Goal: Information Seeking & Learning: Learn about a topic

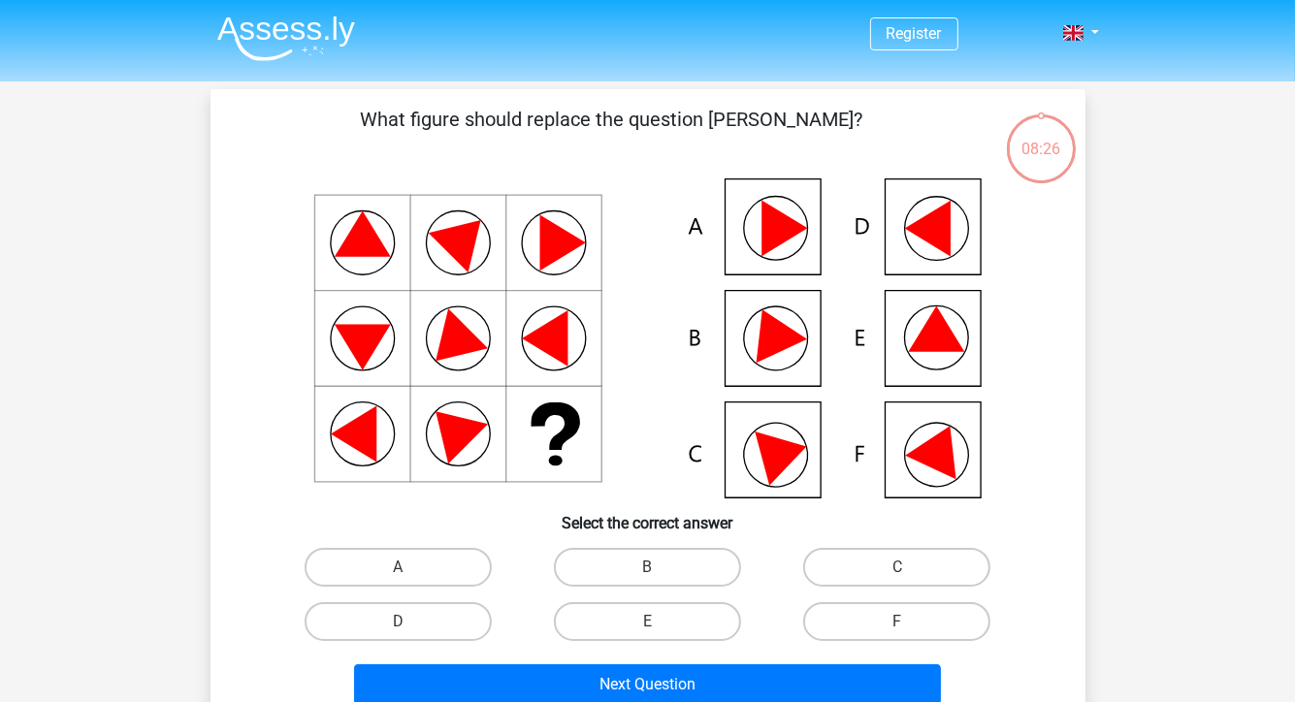
click at [939, 339] on icon at bounding box center [936, 330] width 56 height 46
click at [932, 320] on icon at bounding box center [936, 330] width 56 height 46
click at [715, 623] on label "E" at bounding box center [647, 622] width 187 height 39
click at [660, 623] on input "E" at bounding box center [653, 628] width 13 height 13
radio input "true"
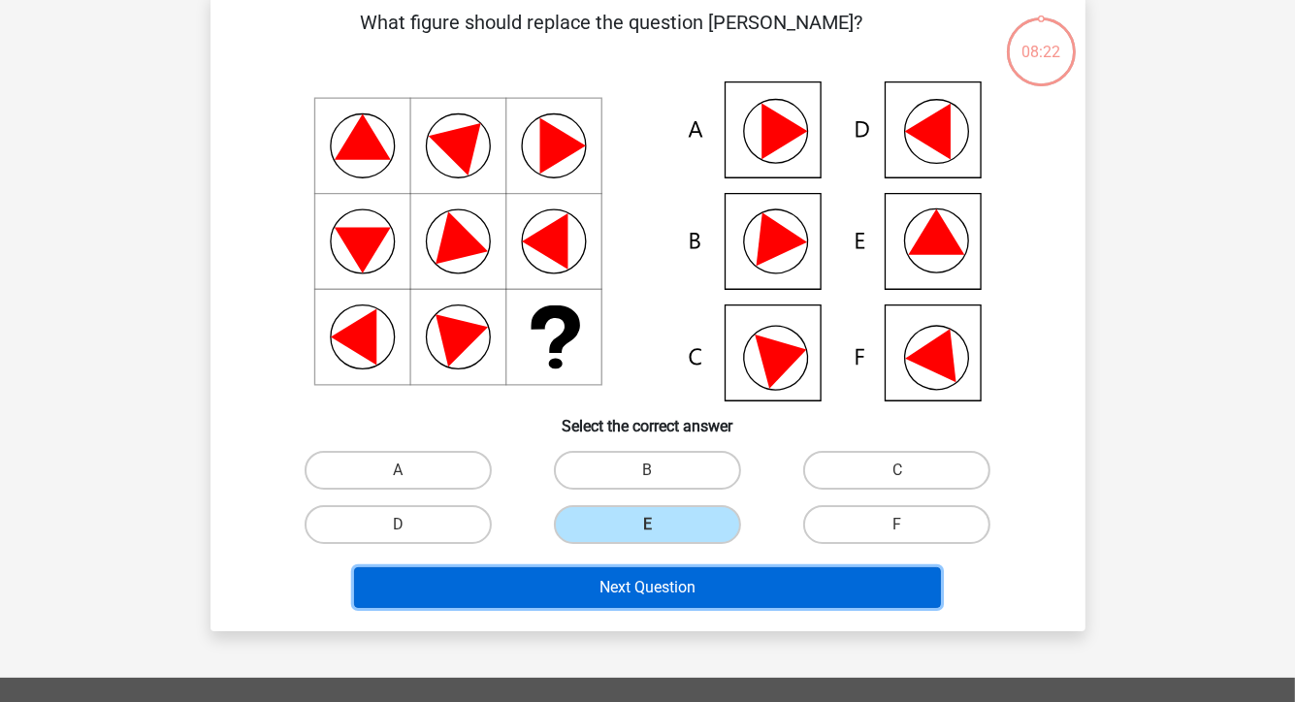
click at [788, 587] on button "Next Question" at bounding box center [647, 588] width 587 height 41
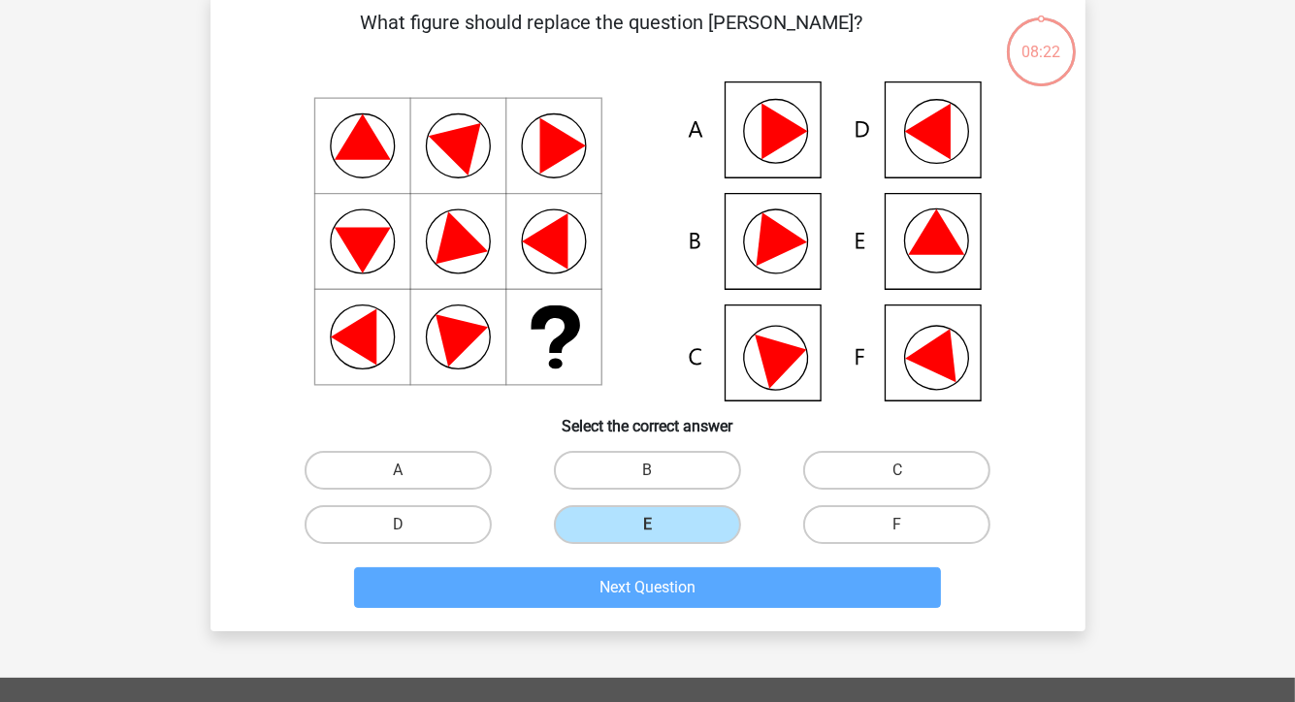
scroll to position [89, 0]
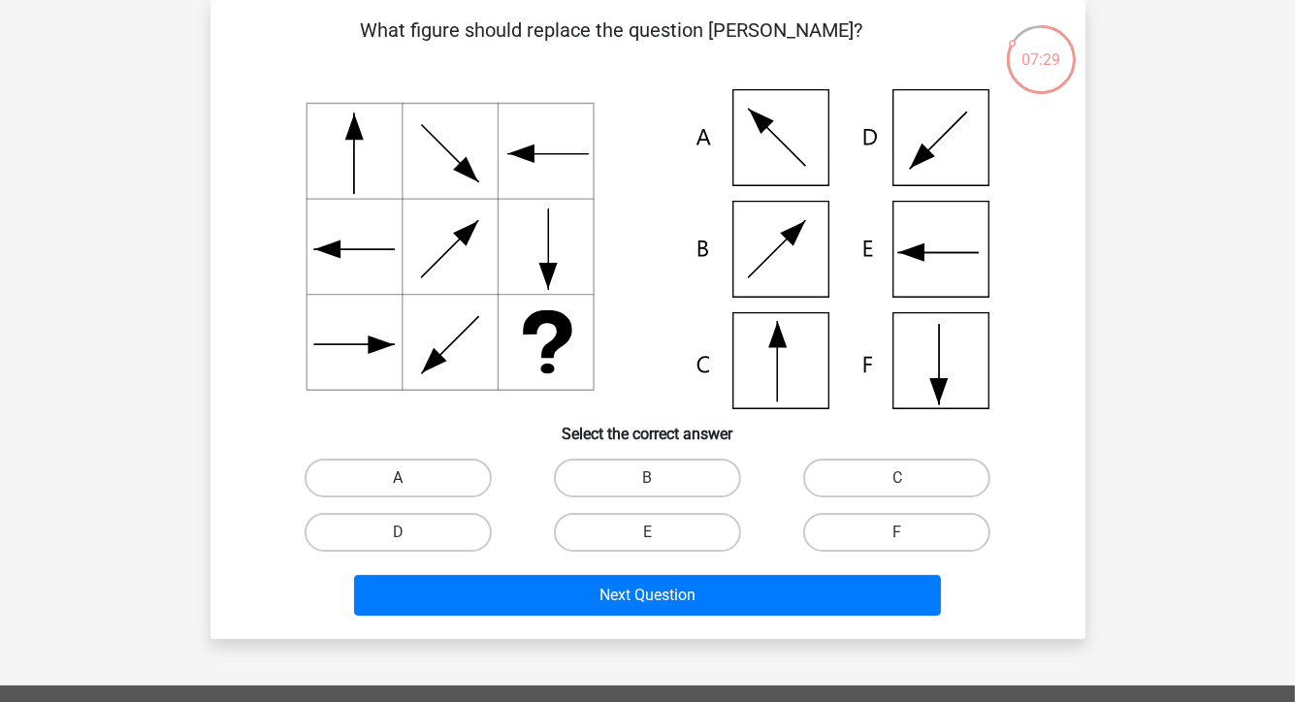
click at [396, 482] on label "A" at bounding box center [398, 478] width 187 height 39
click at [398, 482] on input "A" at bounding box center [404, 484] width 13 height 13
radio input "true"
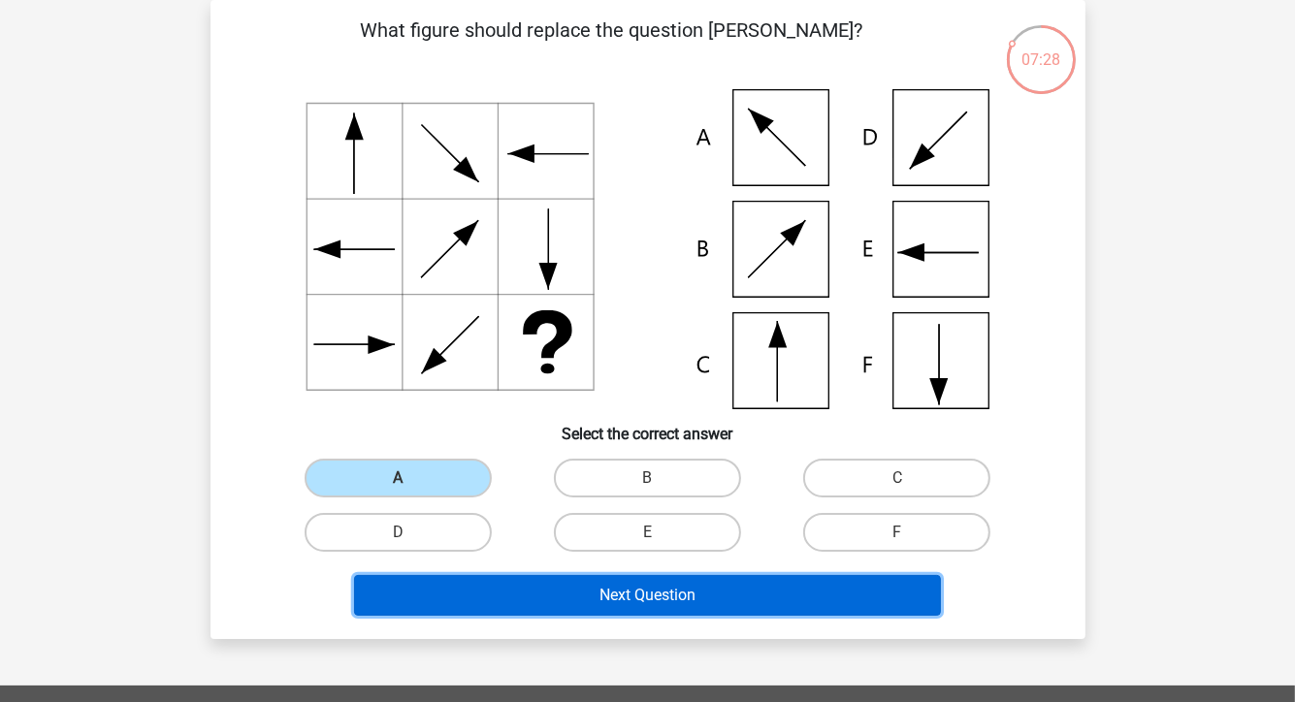
click at [741, 588] on button "Next Question" at bounding box center [647, 595] width 587 height 41
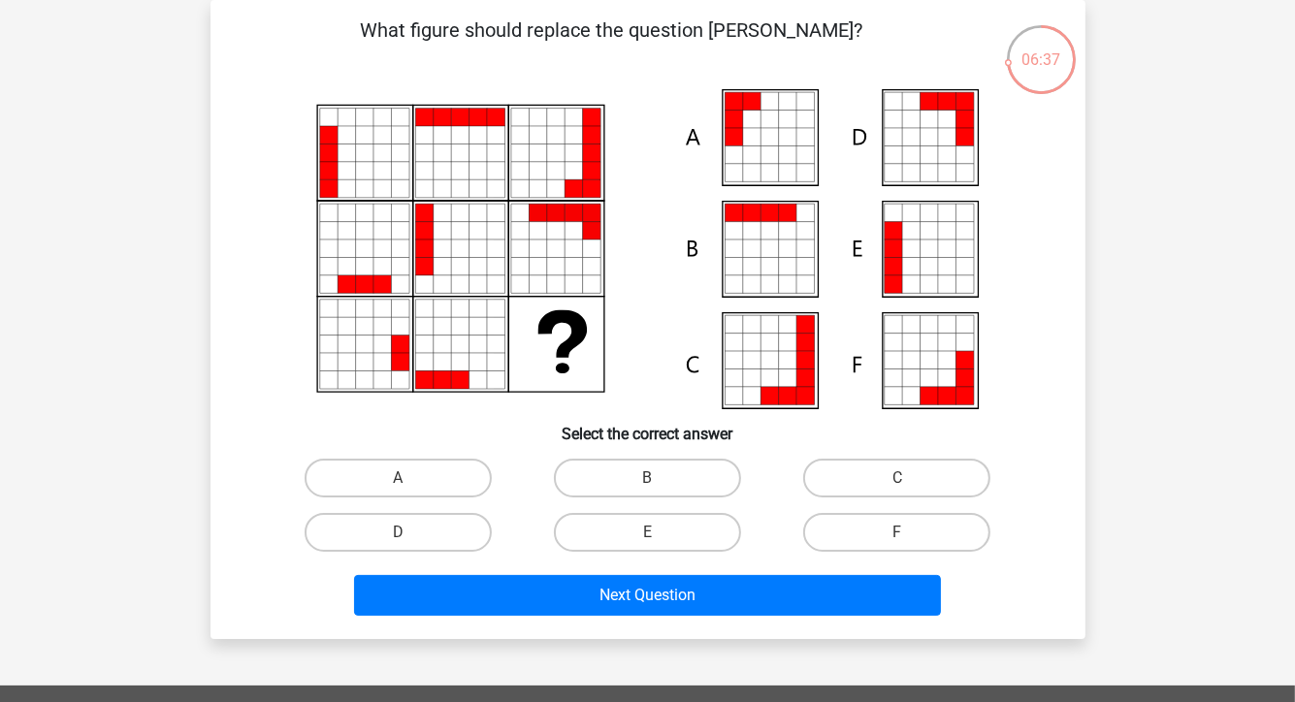
click at [747, 124] on icon at bounding box center [751, 119] width 17 height 17
click at [439, 461] on label "A" at bounding box center [398, 478] width 187 height 39
click at [410, 478] on input "A" at bounding box center [404, 484] width 13 height 13
radio input "true"
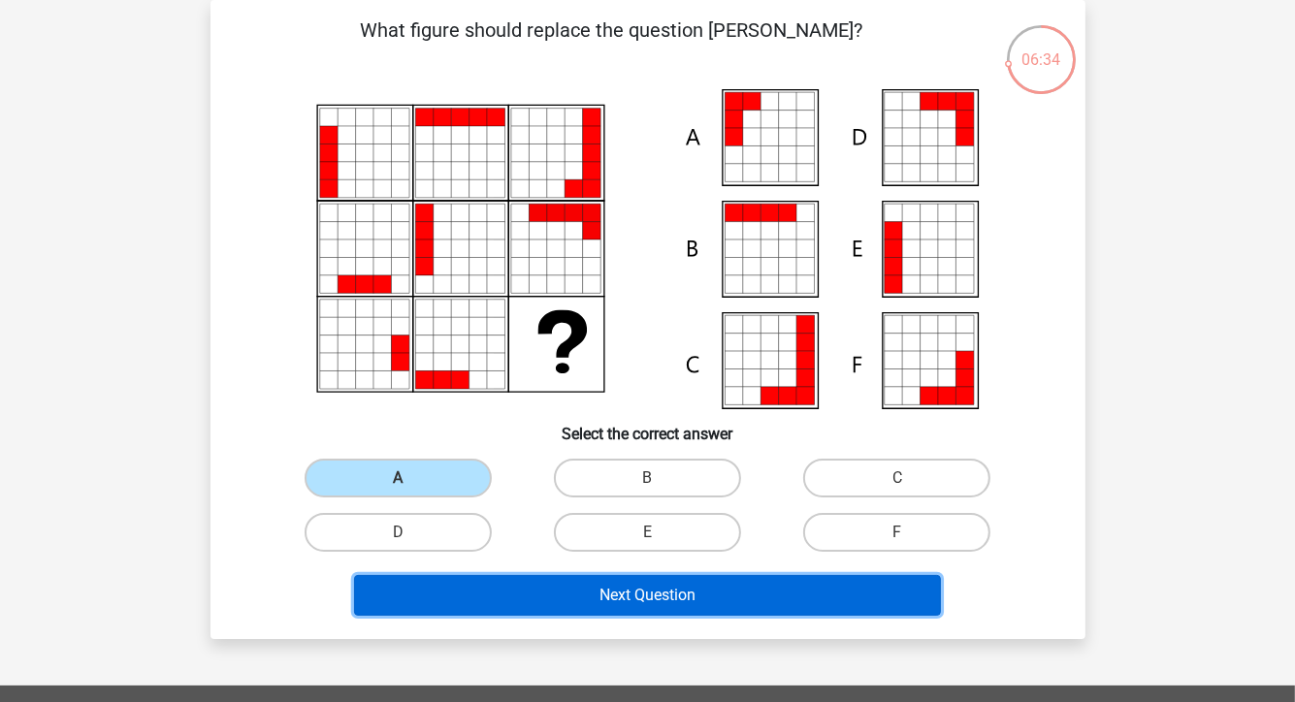
click at [650, 592] on button "Next Question" at bounding box center [647, 595] width 587 height 41
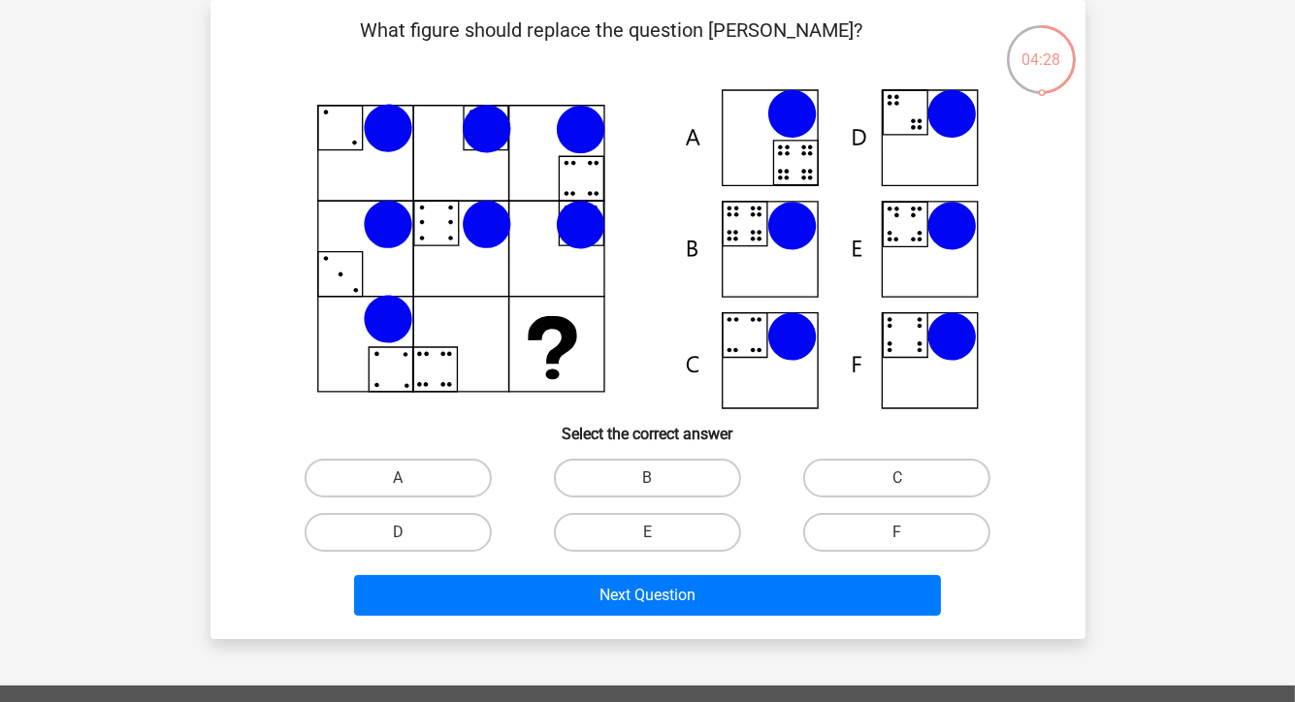
click at [915, 235] on icon at bounding box center [648, 249] width 782 height 320
click at [645, 533] on label "E" at bounding box center [647, 532] width 187 height 39
click at [647, 533] on input "E" at bounding box center [653, 539] width 13 height 13
radio input "true"
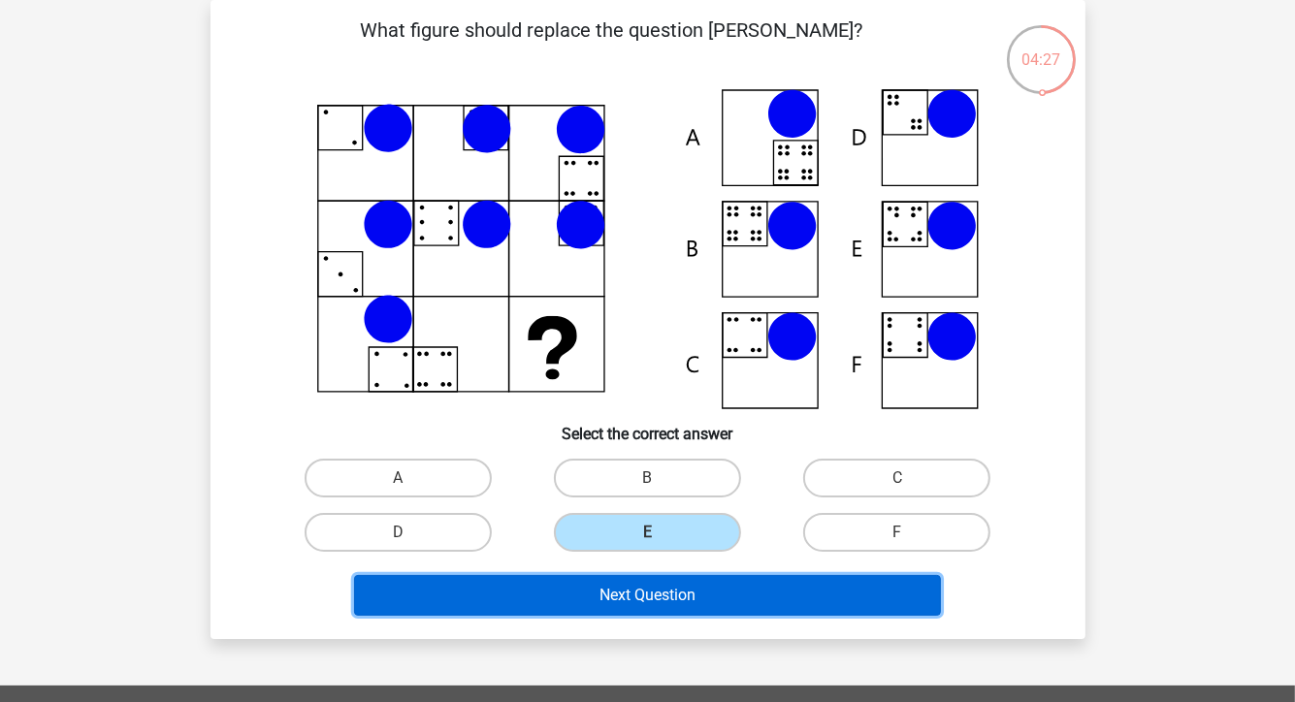
drag, startPoint x: 699, startPoint y: 593, endPoint x: 710, endPoint y: 597, distance: 12.3
click at [699, 593] on button "Next Question" at bounding box center [647, 595] width 587 height 41
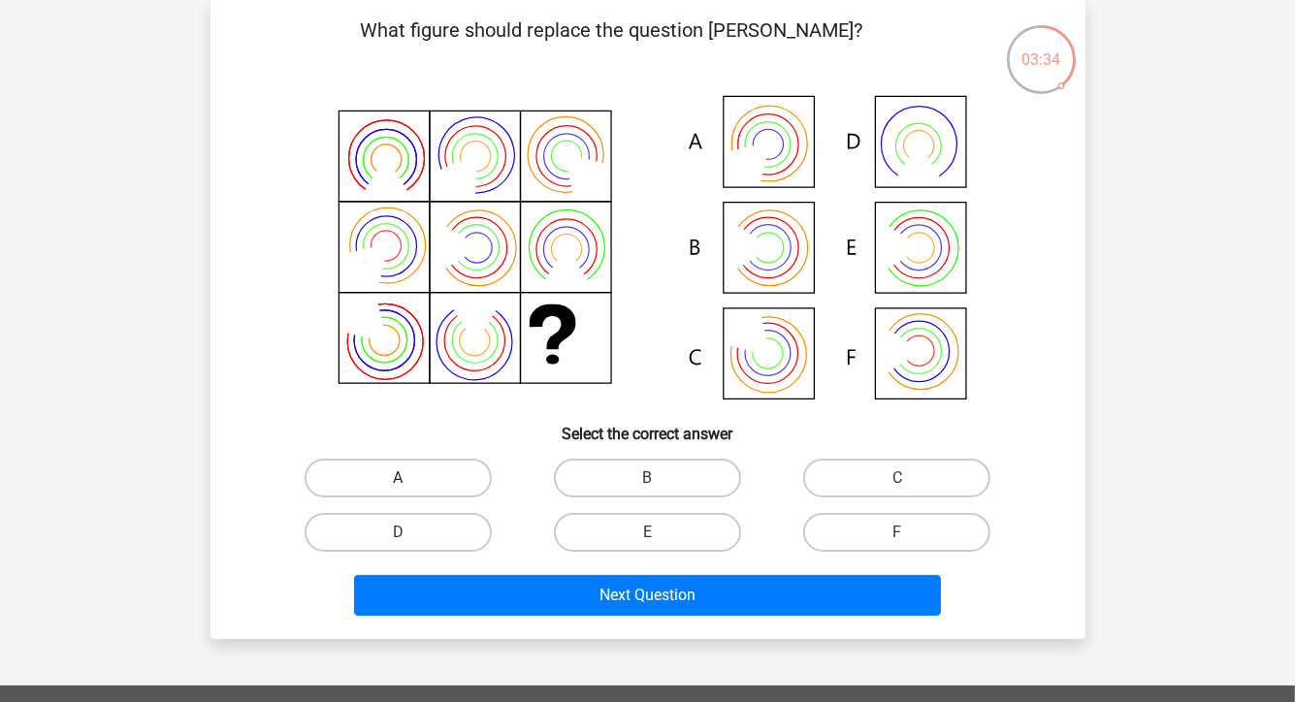
click at [399, 477] on label "A" at bounding box center [398, 478] width 187 height 39
click at [399, 478] on input "A" at bounding box center [404, 484] width 13 height 13
radio input "true"
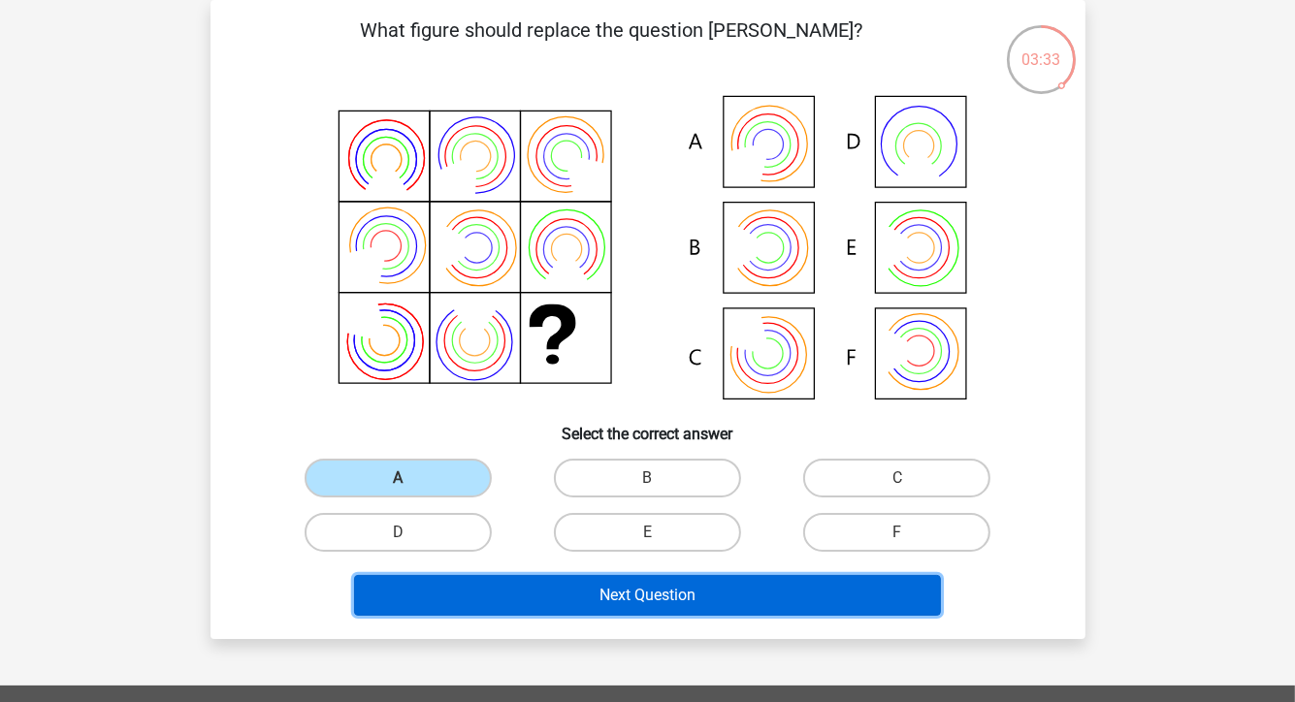
click at [743, 597] on button "Next Question" at bounding box center [647, 595] width 587 height 41
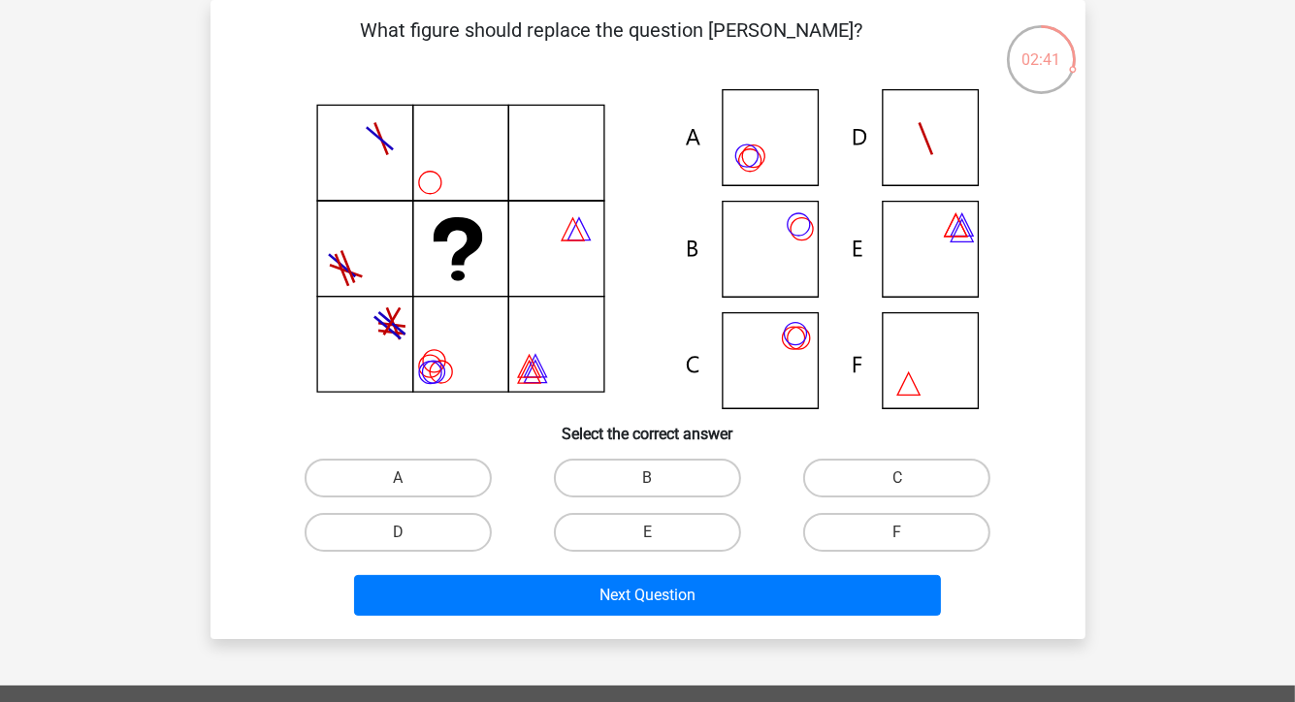
click at [775, 137] on icon at bounding box center [648, 249] width 782 height 320
click at [461, 480] on label "A" at bounding box center [398, 478] width 187 height 39
click at [410, 480] on input "A" at bounding box center [404, 484] width 13 height 13
radio input "true"
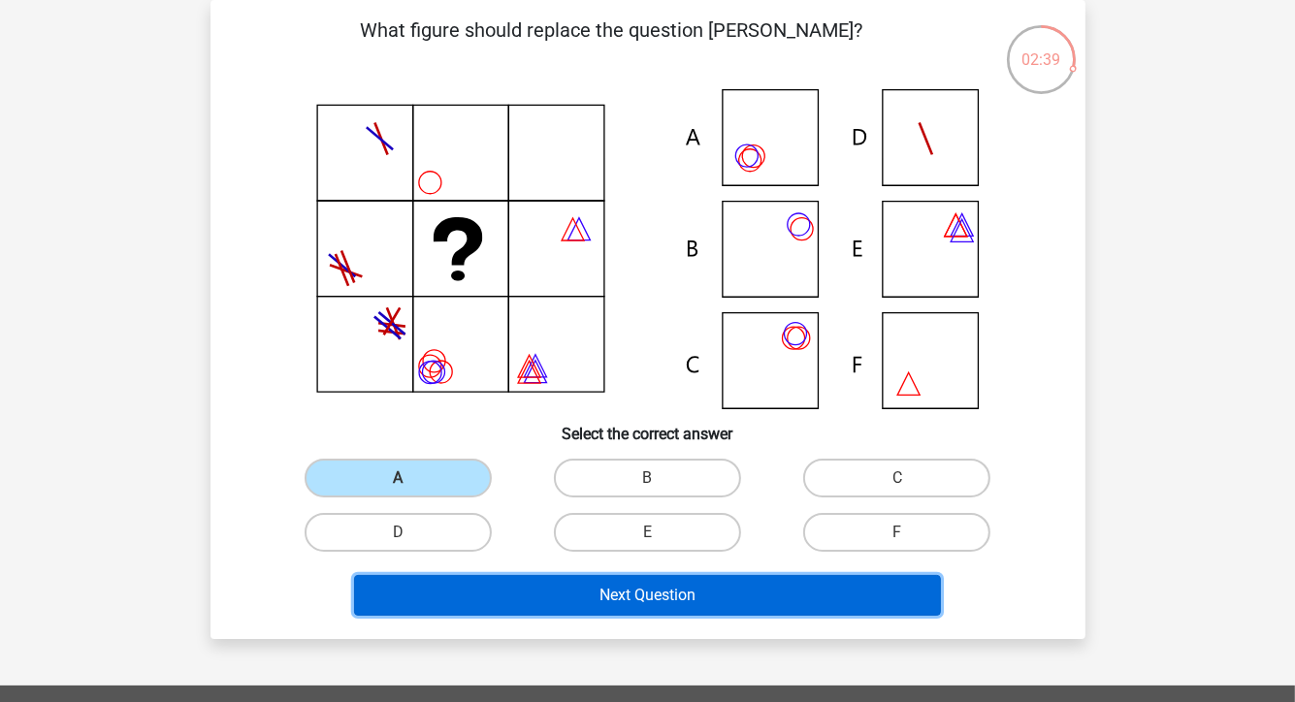
click at [666, 596] on button "Next Question" at bounding box center [647, 595] width 587 height 41
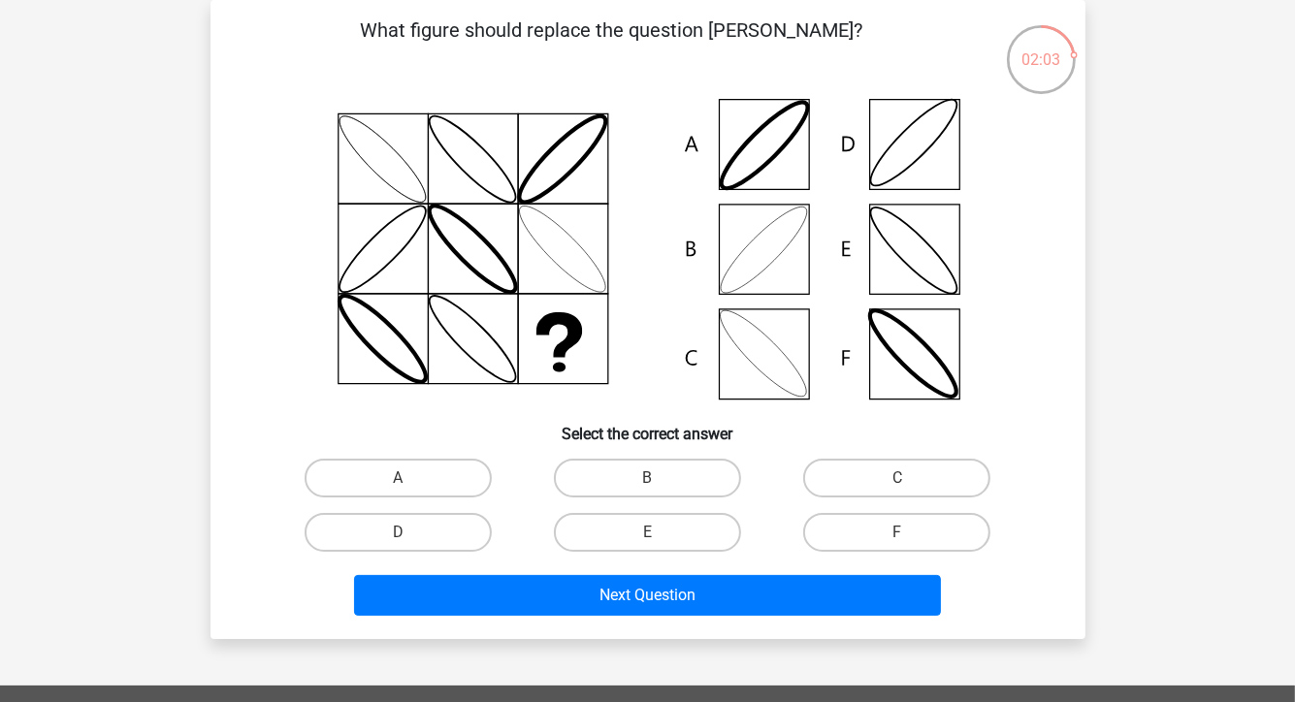
click at [745, 243] on icon at bounding box center [648, 249] width 782 height 320
click at [676, 481] on label "B" at bounding box center [647, 478] width 187 height 39
click at [660, 481] on input "B" at bounding box center [653, 484] width 13 height 13
radio input "true"
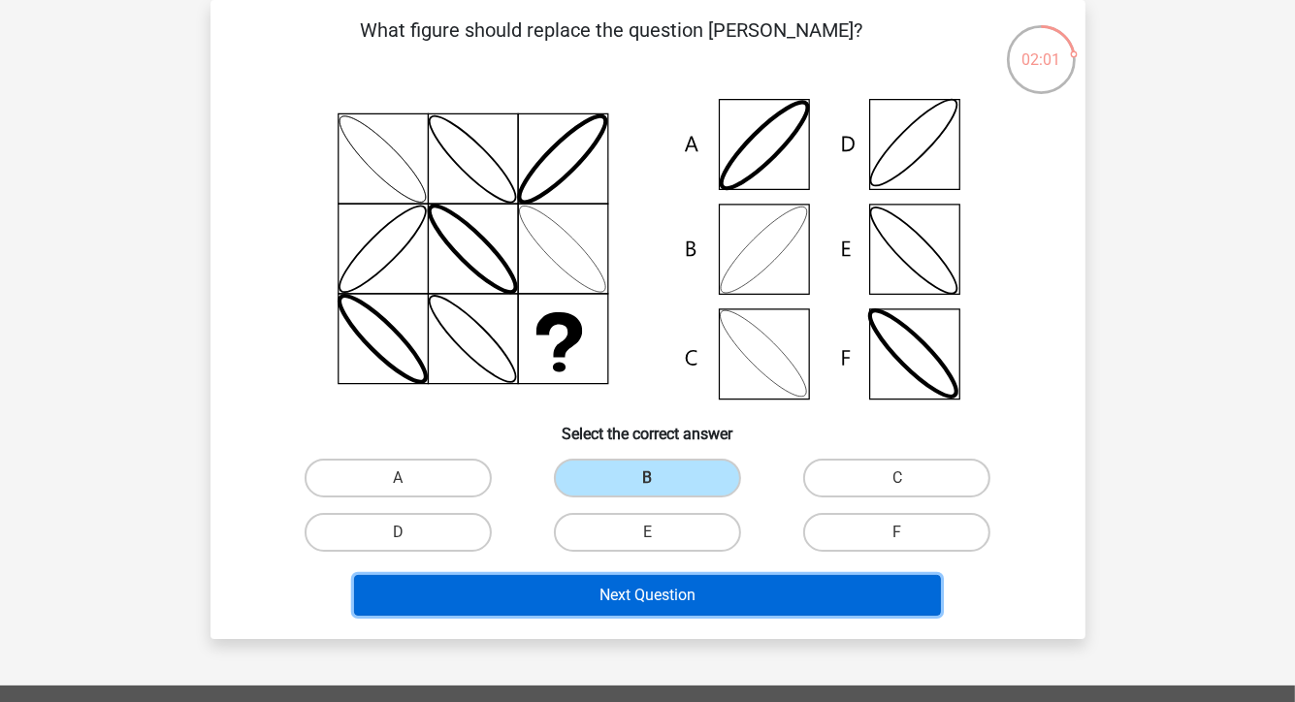
click at [747, 597] on button "Next Question" at bounding box center [647, 595] width 587 height 41
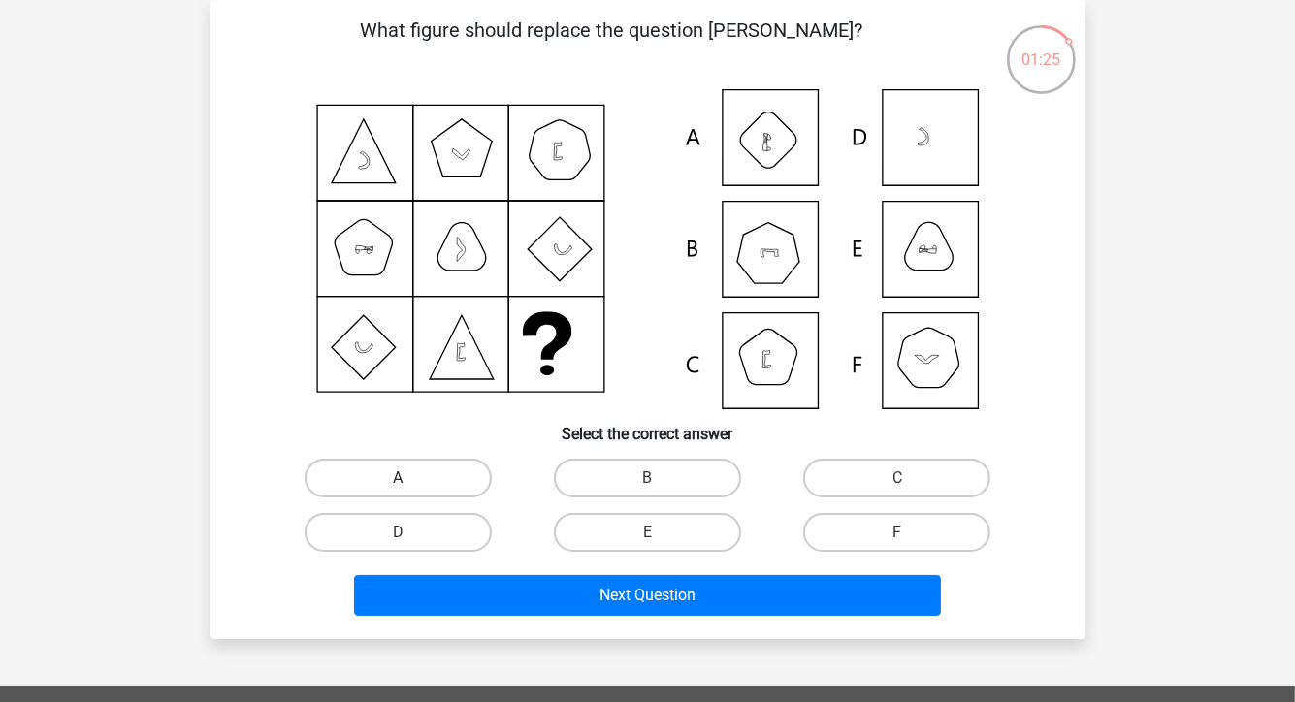
click at [442, 479] on label "A" at bounding box center [398, 478] width 187 height 39
click at [410, 479] on input "A" at bounding box center [404, 484] width 13 height 13
radio input "true"
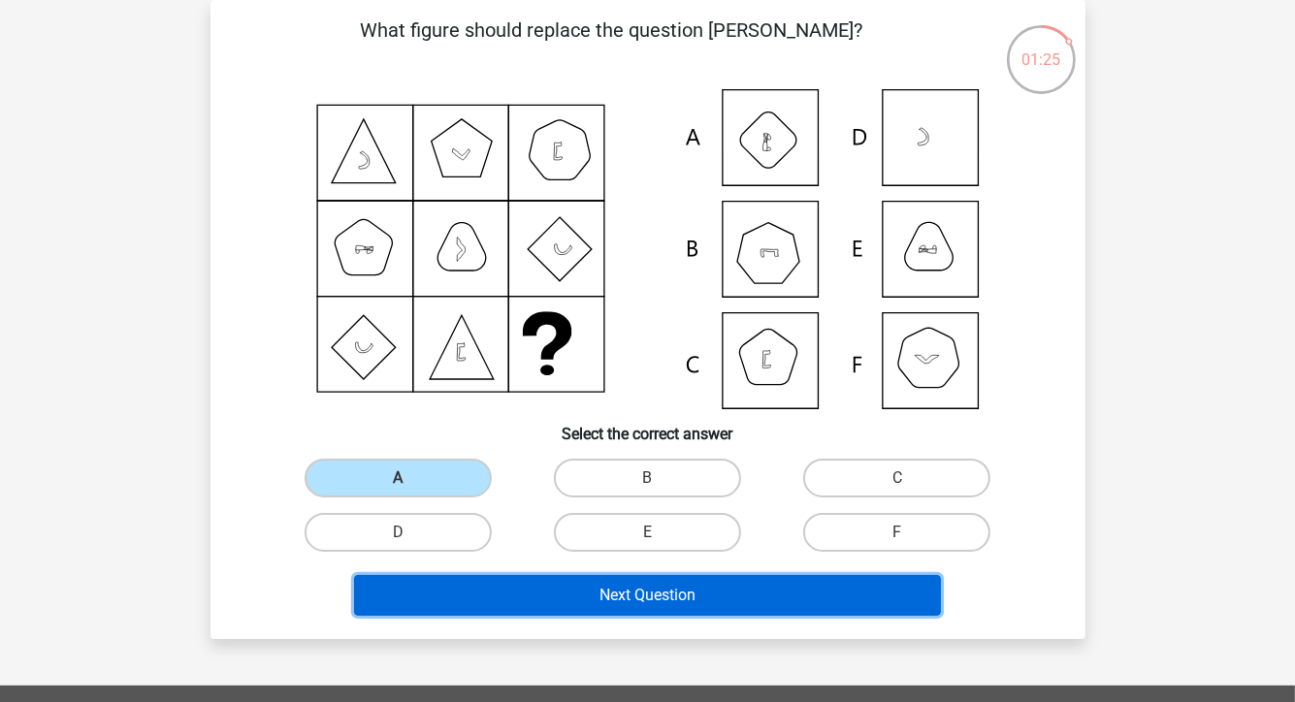
click at [595, 592] on button "Next Question" at bounding box center [647, 595] width 587 height 41
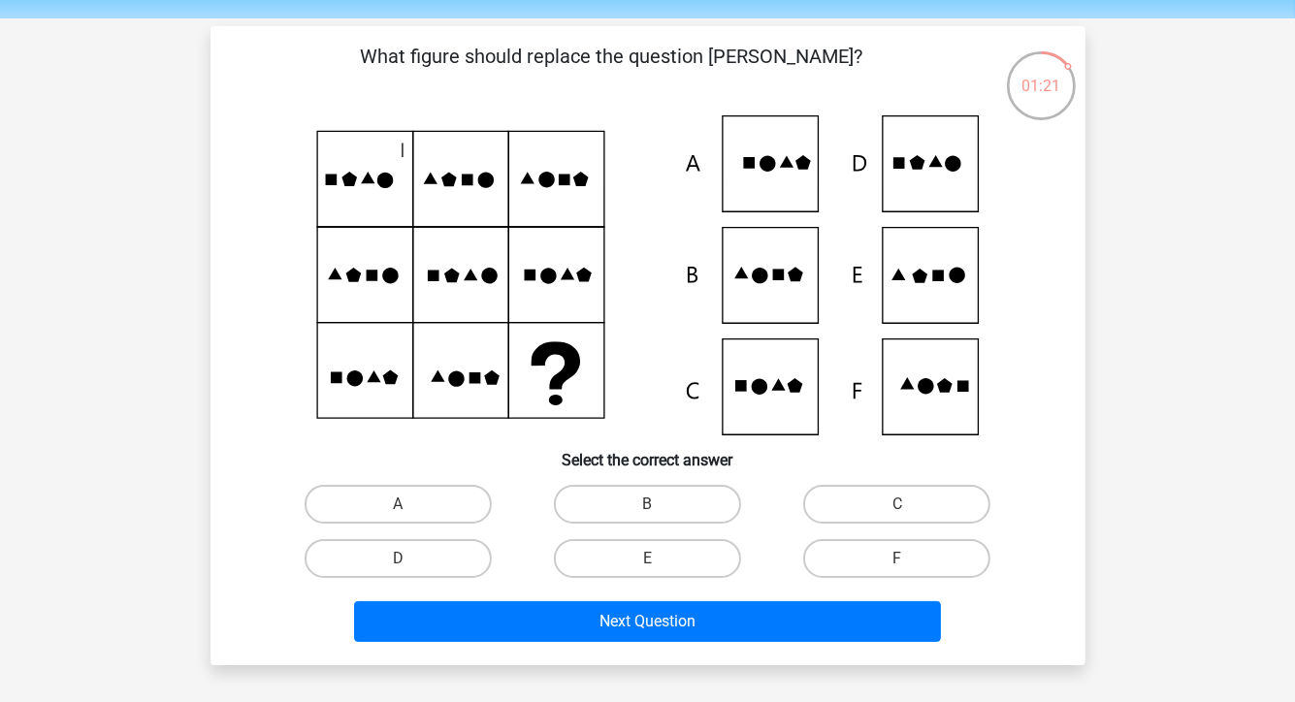
scroll to position [97, 0]
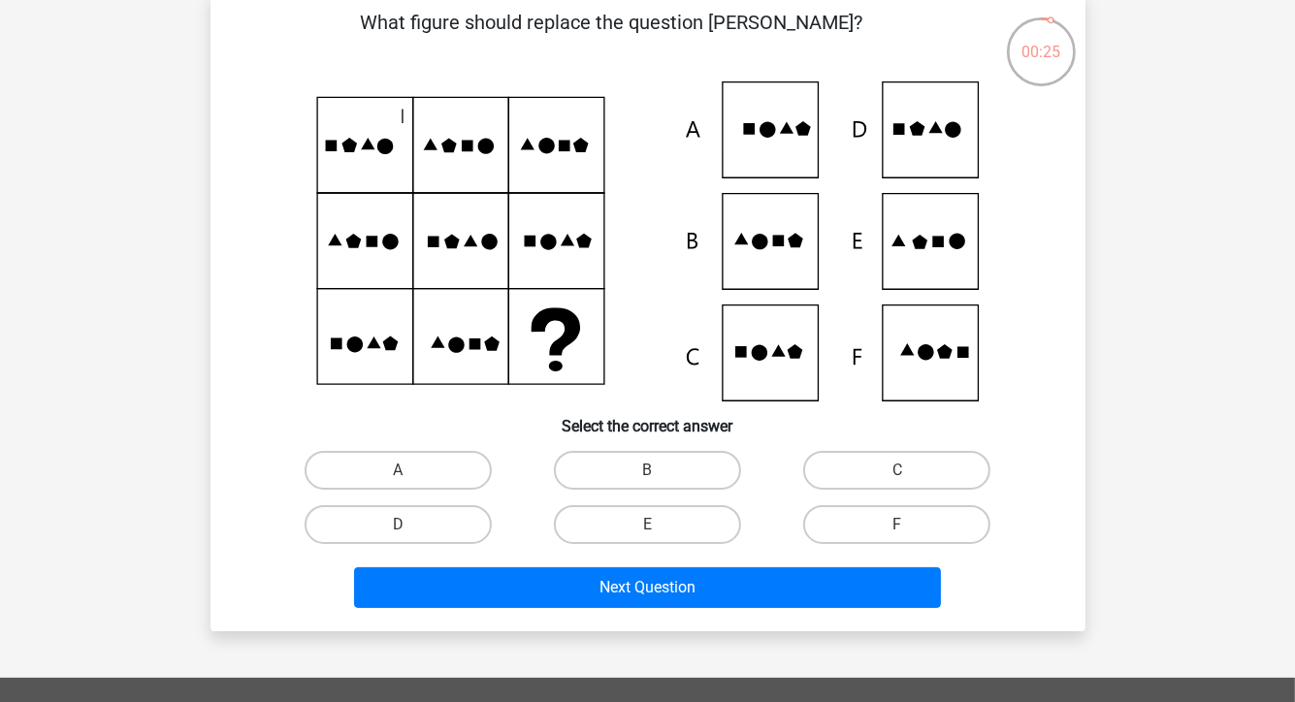
click at [923, 348] on icon at bounding box center [926, 352] width 16 height 16
click at [917, 519] on label "F" at bounding box center [896, 525] width 187 height 39
click at [910, 525] on input "F" at bounding box center [904, 531] width 13 height 13
radio input "true"
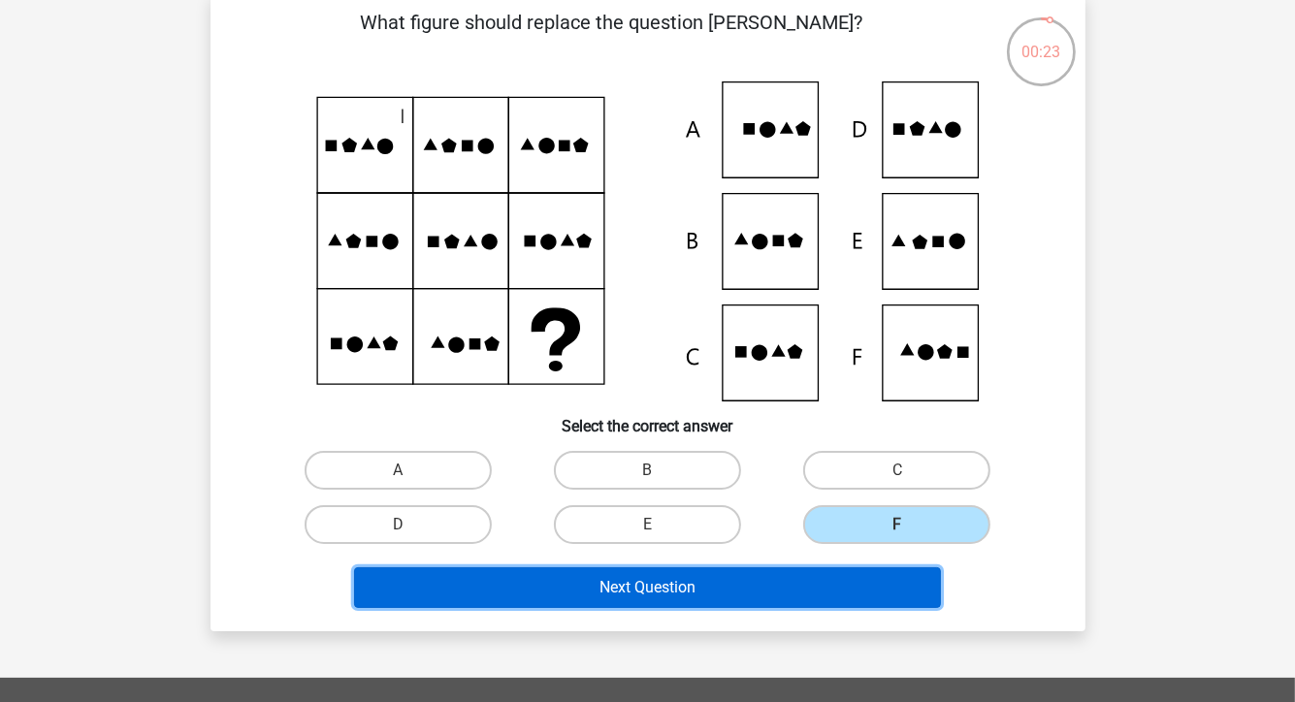
click at [889, 586] on button "Next Question" at bounding box center [647, 588] width 587 height 41
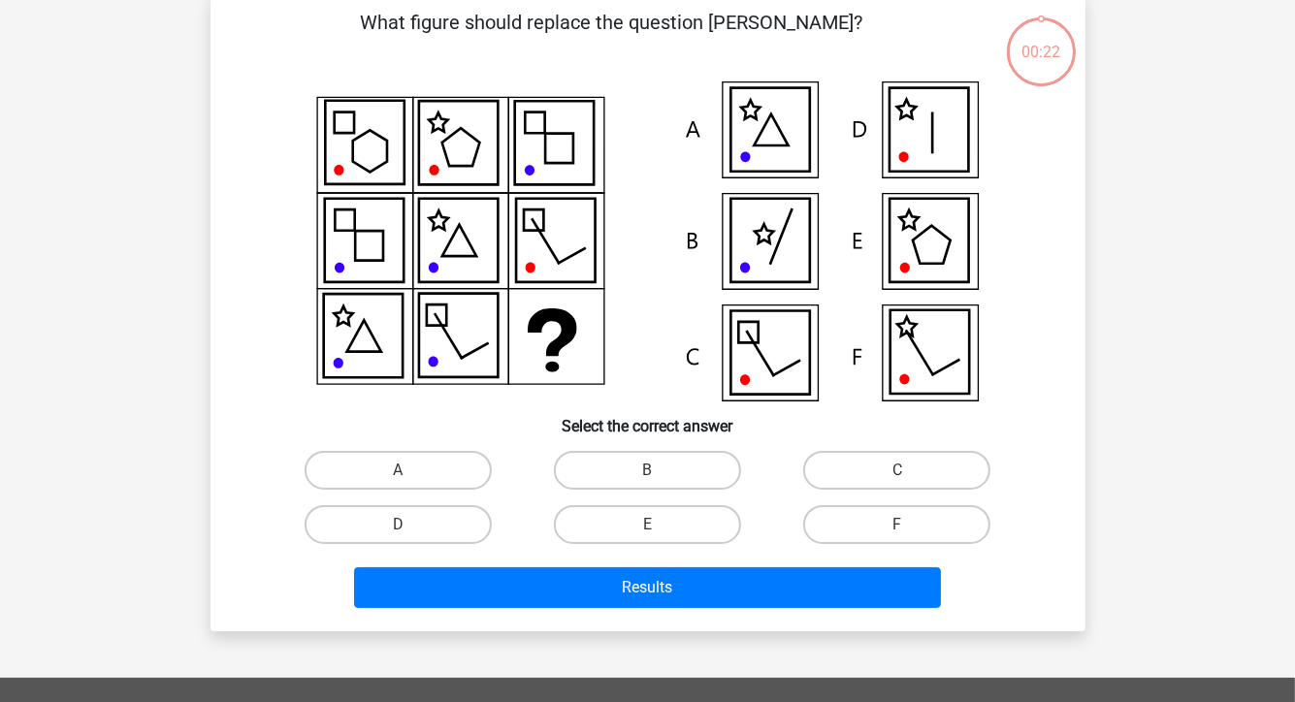
scroll to position [89, 0]
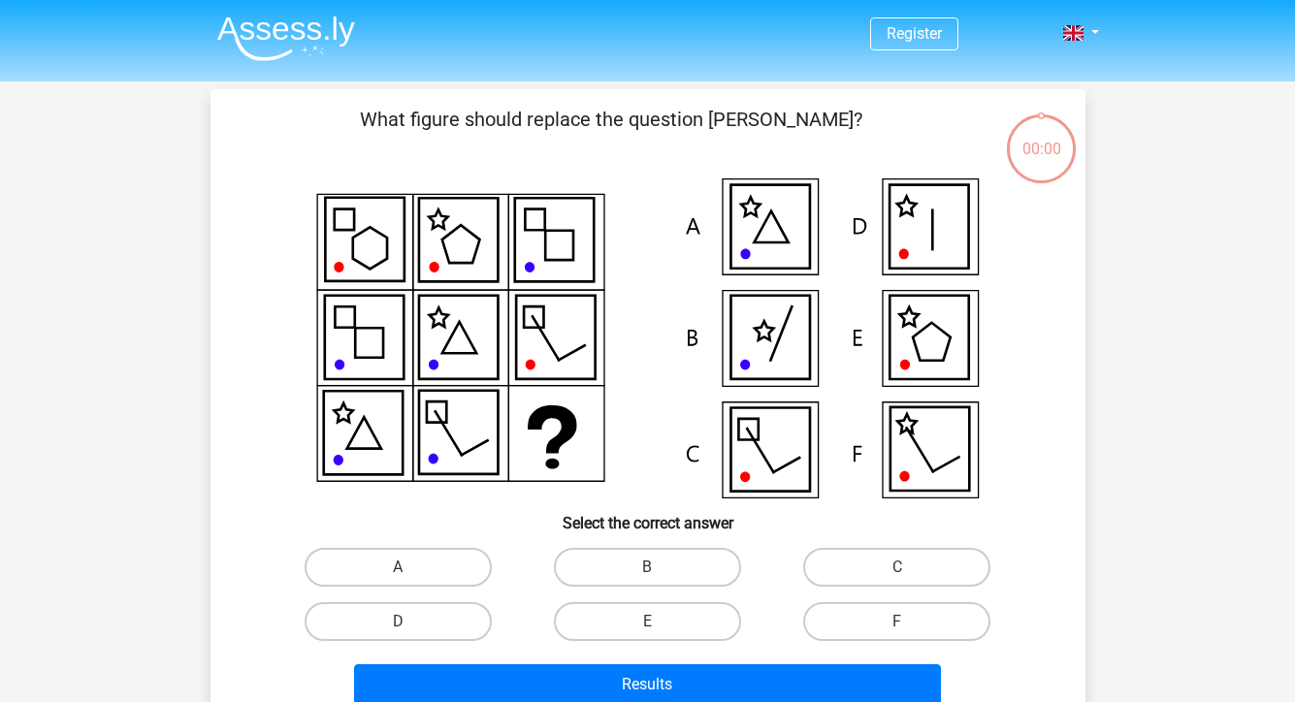
scroll to position [89, 0]
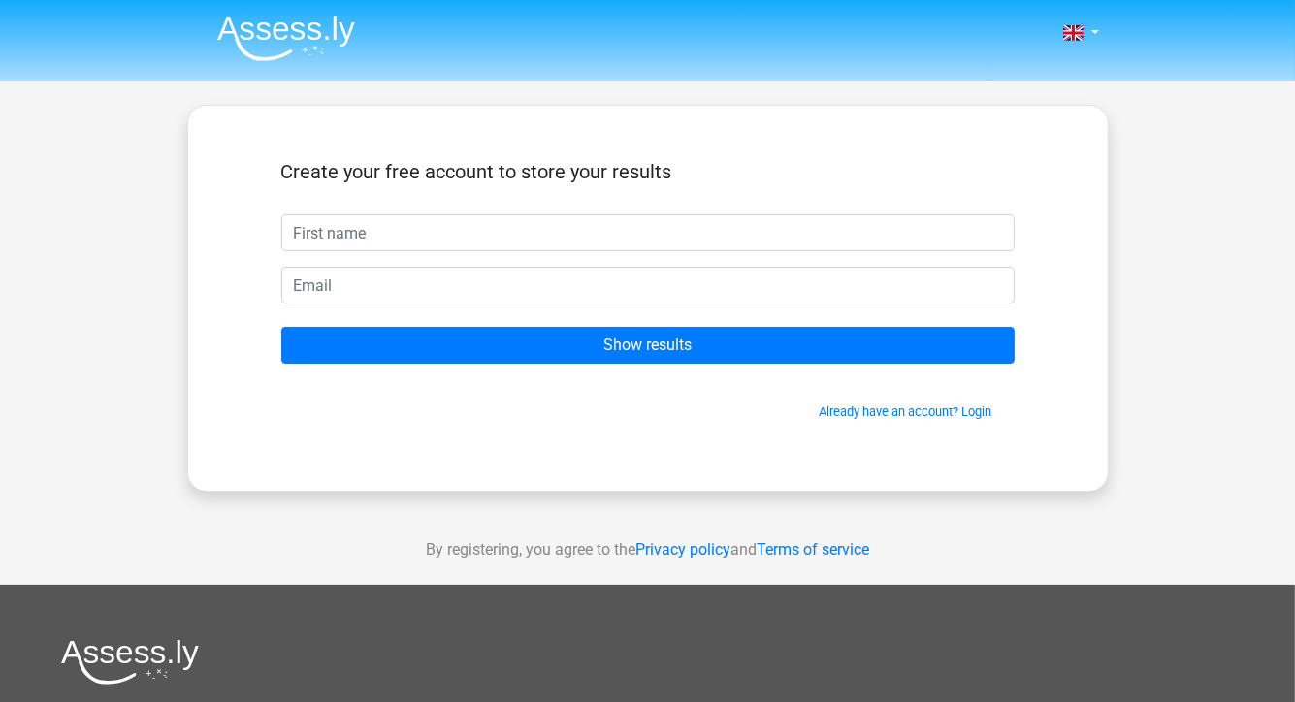
click at [672, 233] on input "text" at bounding box center [648, 232] width 734 height 37
type input "Bajamaja"
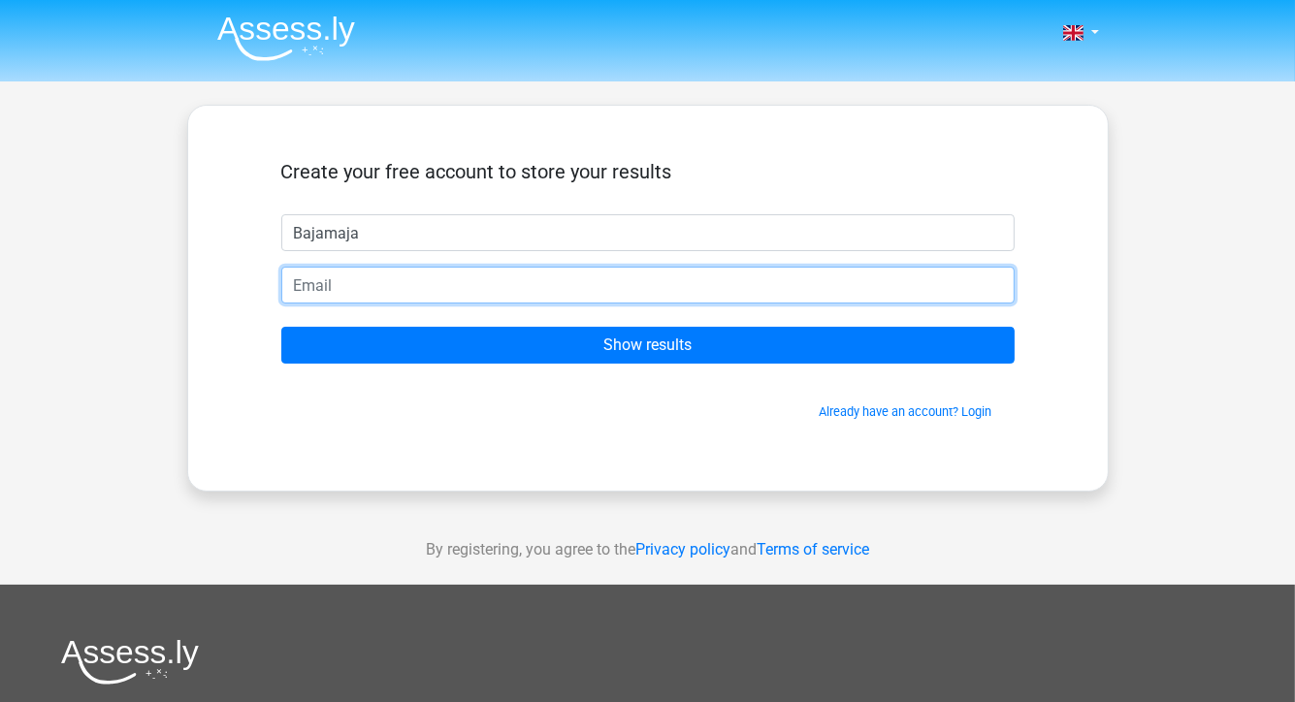
click at [664, 270] on input "email" at bounding box center [648, 285] width 734 height 37
type input "[EMAIL_ADDRESS][DOMAIN_NAME]"
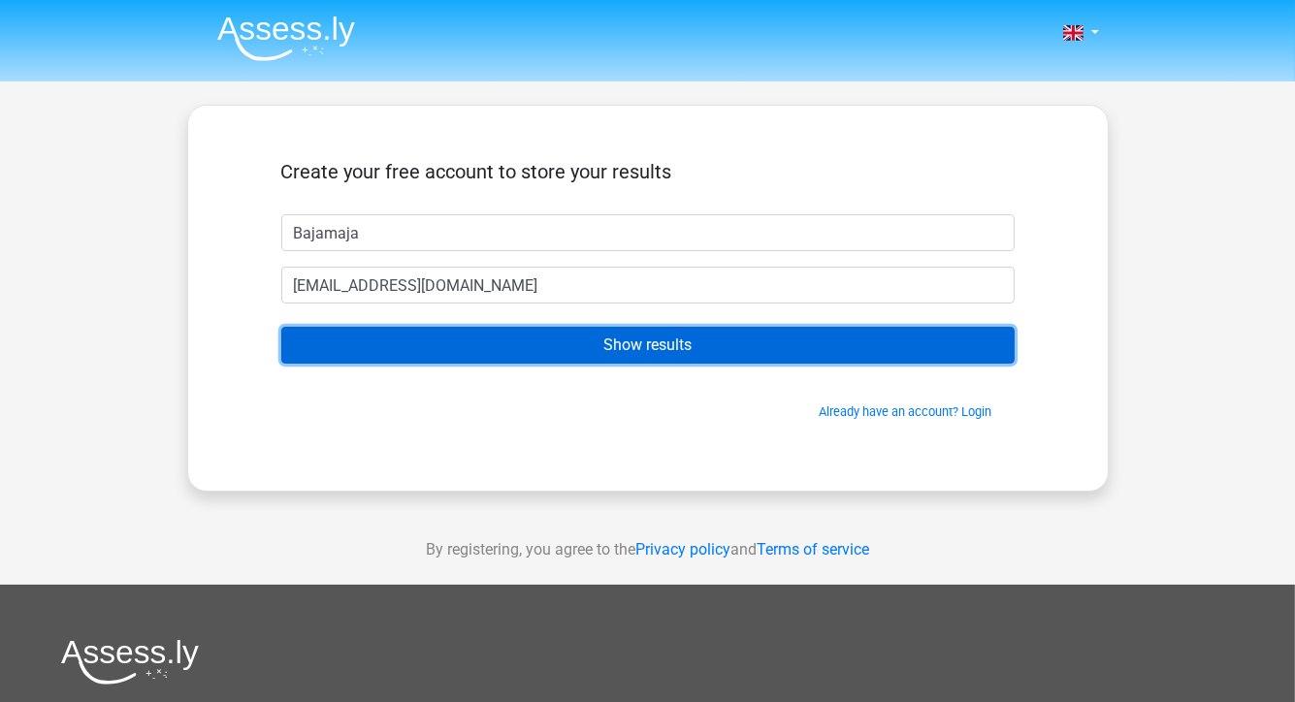
click at [691, 356] on input "Show results" at bounding box center [648, 345] width 734 height 37
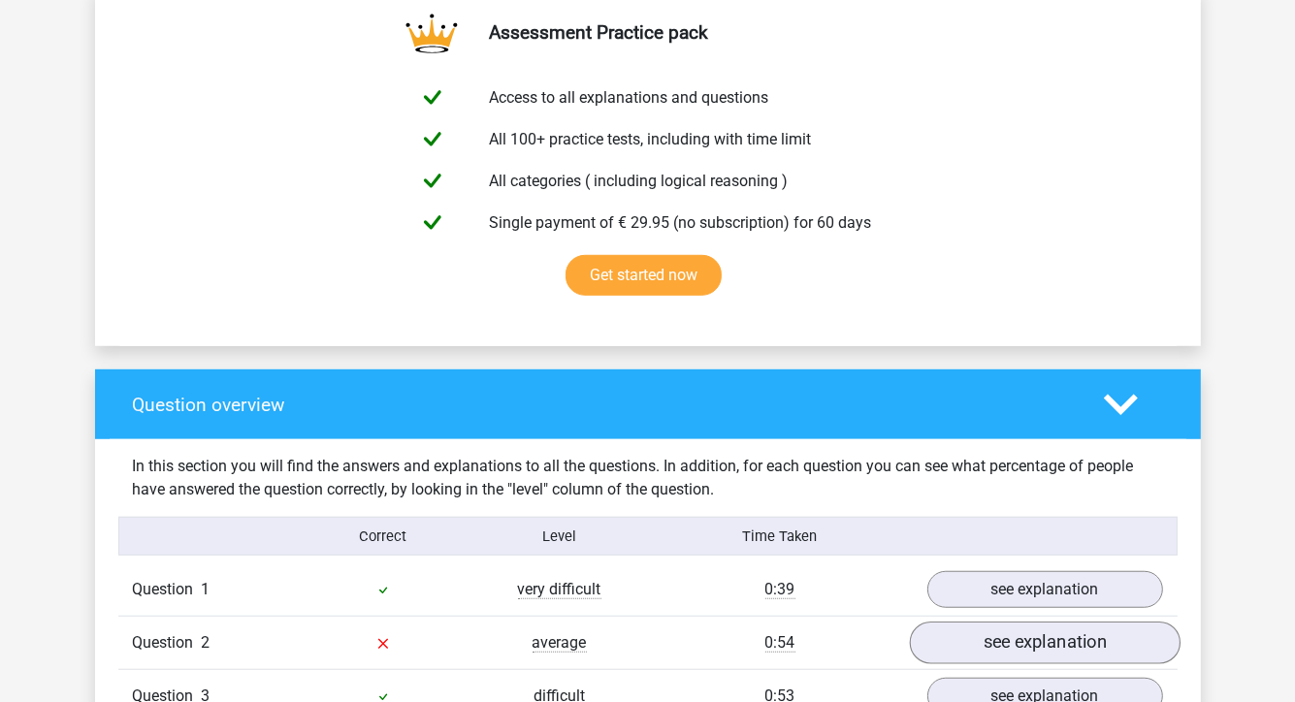
scroll to position [1164, 0]
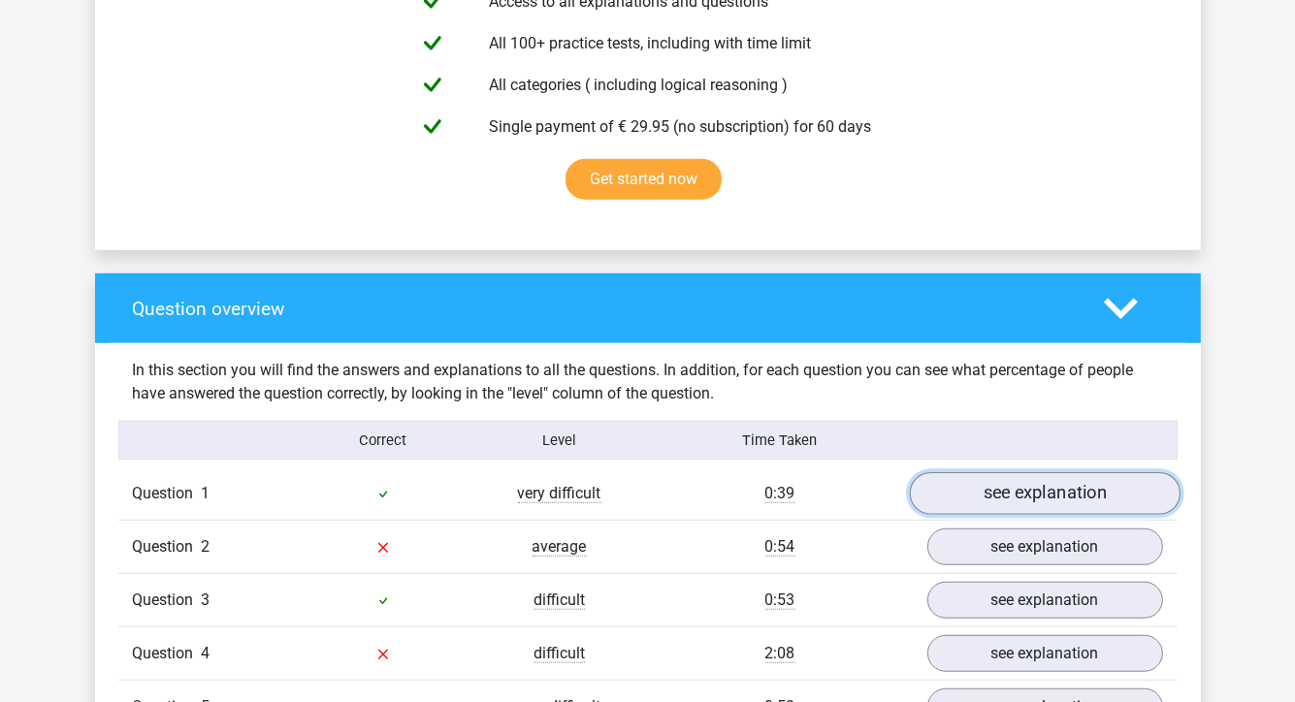
click at [1054, 499] on link "see explanation" at bounding box center [1044, 494] width 271 height 43
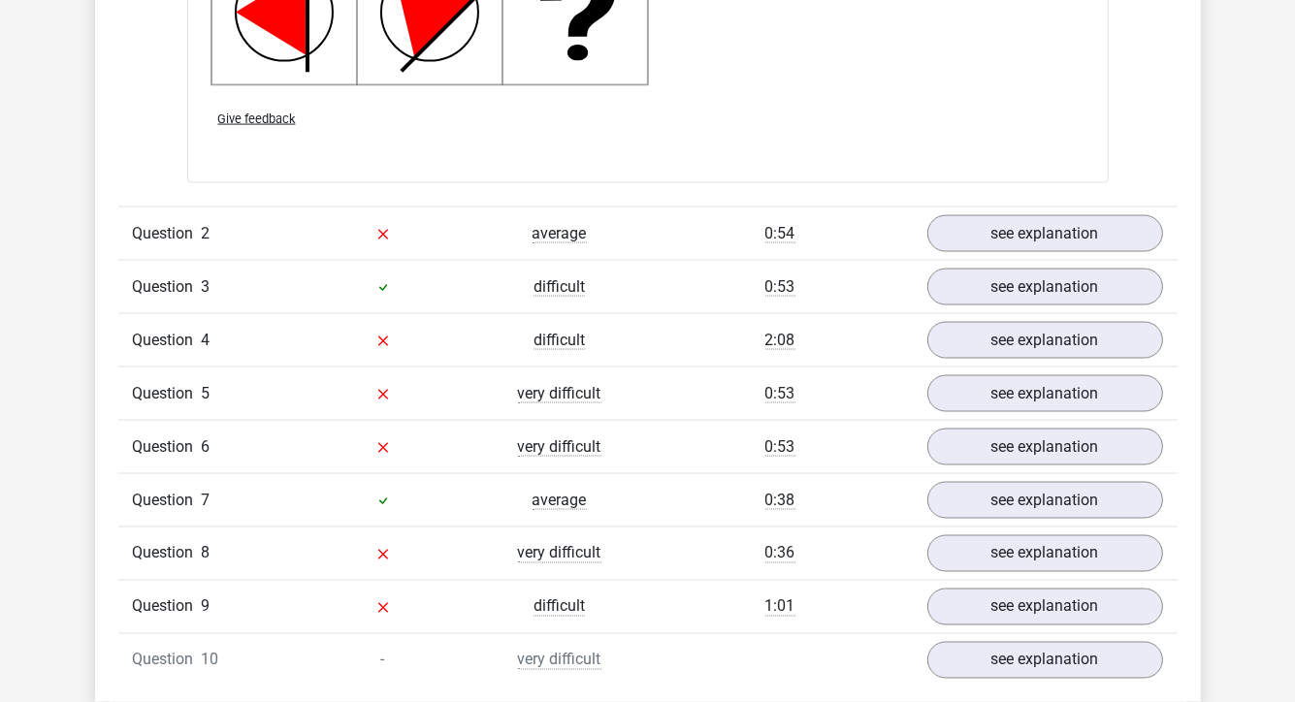
scroll to position [2717, 0]
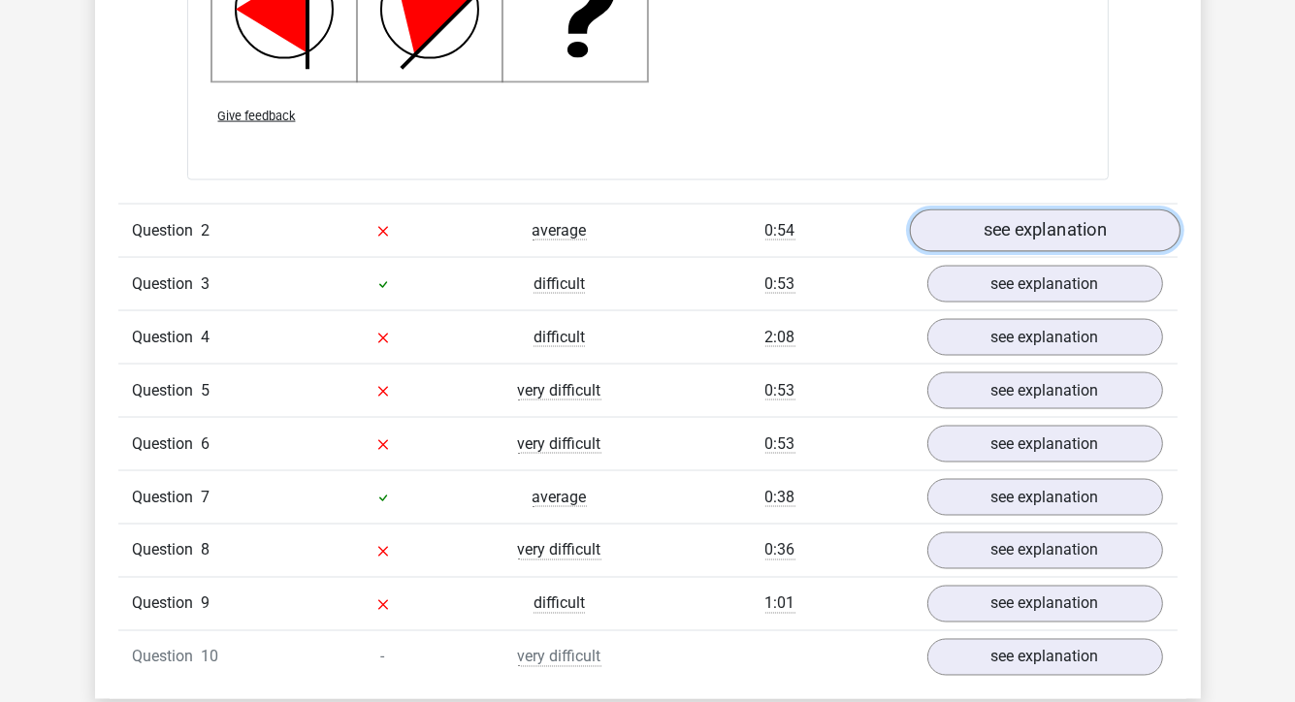
click at [1022, 224] on link "see explanation" at bounding box center [1044, 232] width 271 height 43
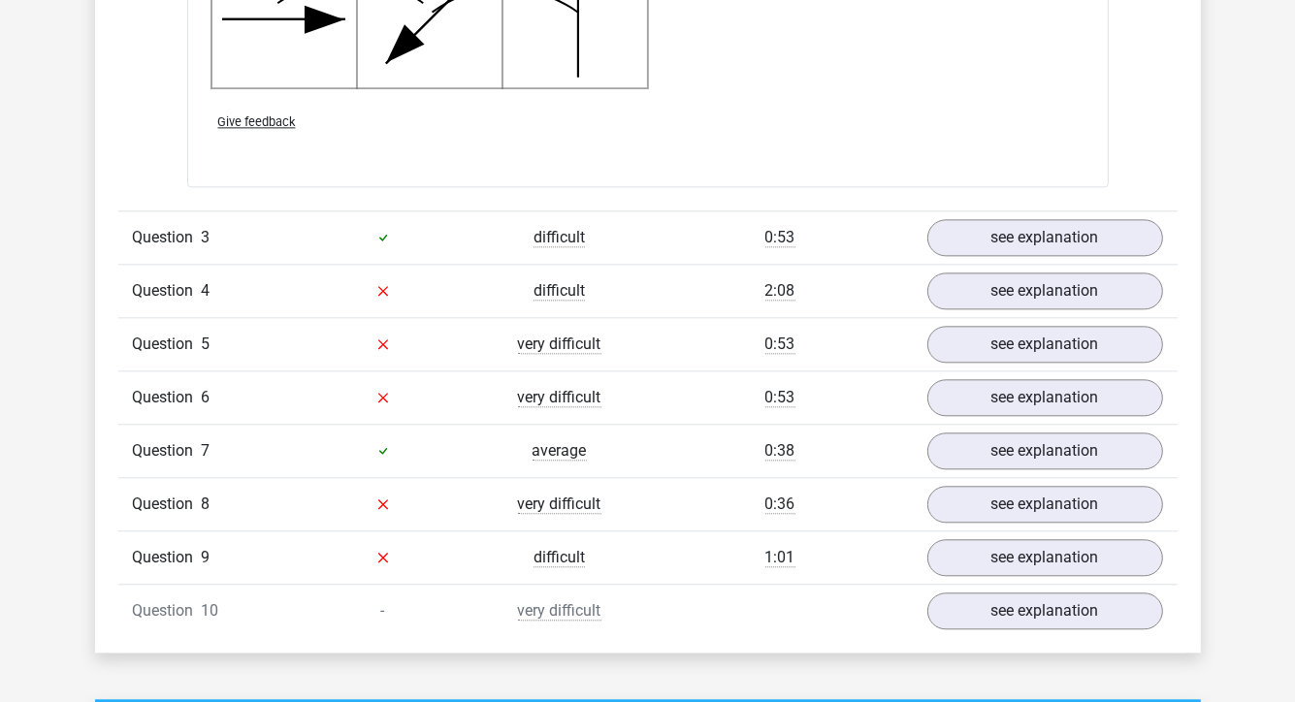
scroll to position [3978, 0]
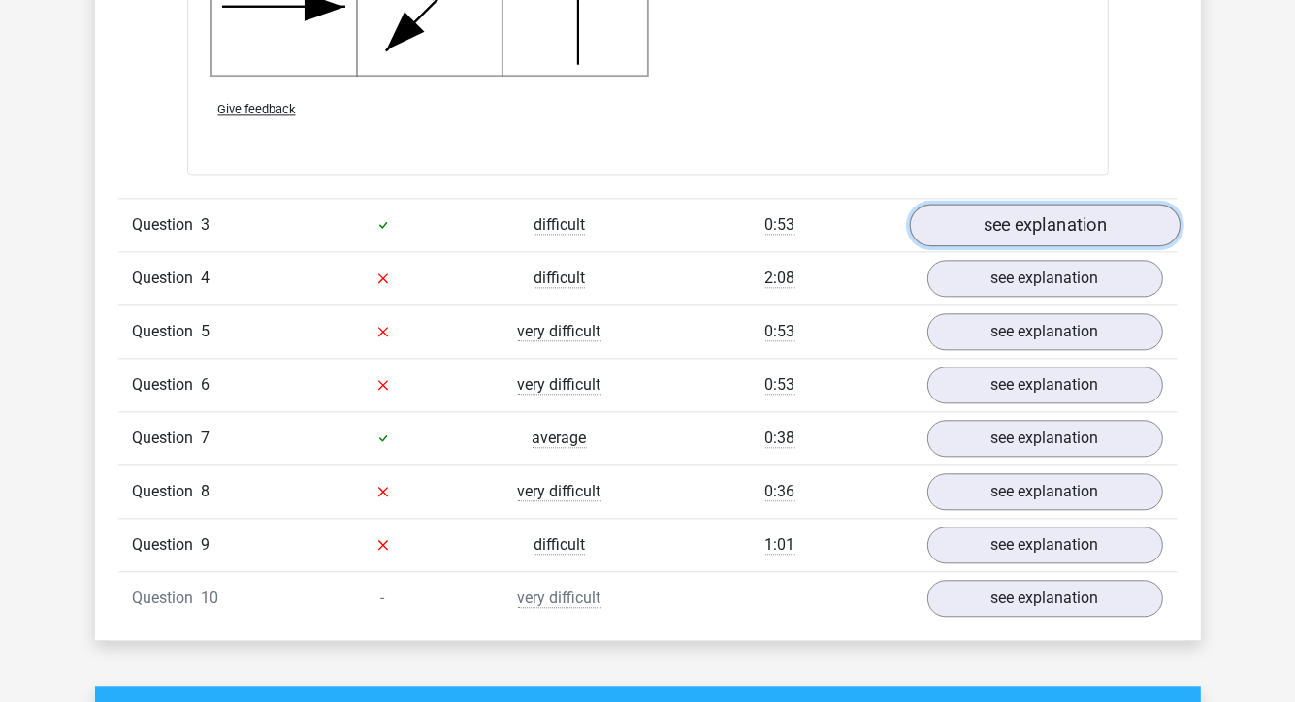
click at [1002, 225] on link "see explanation" at bounding box center [1044, 225] width 271 height 43
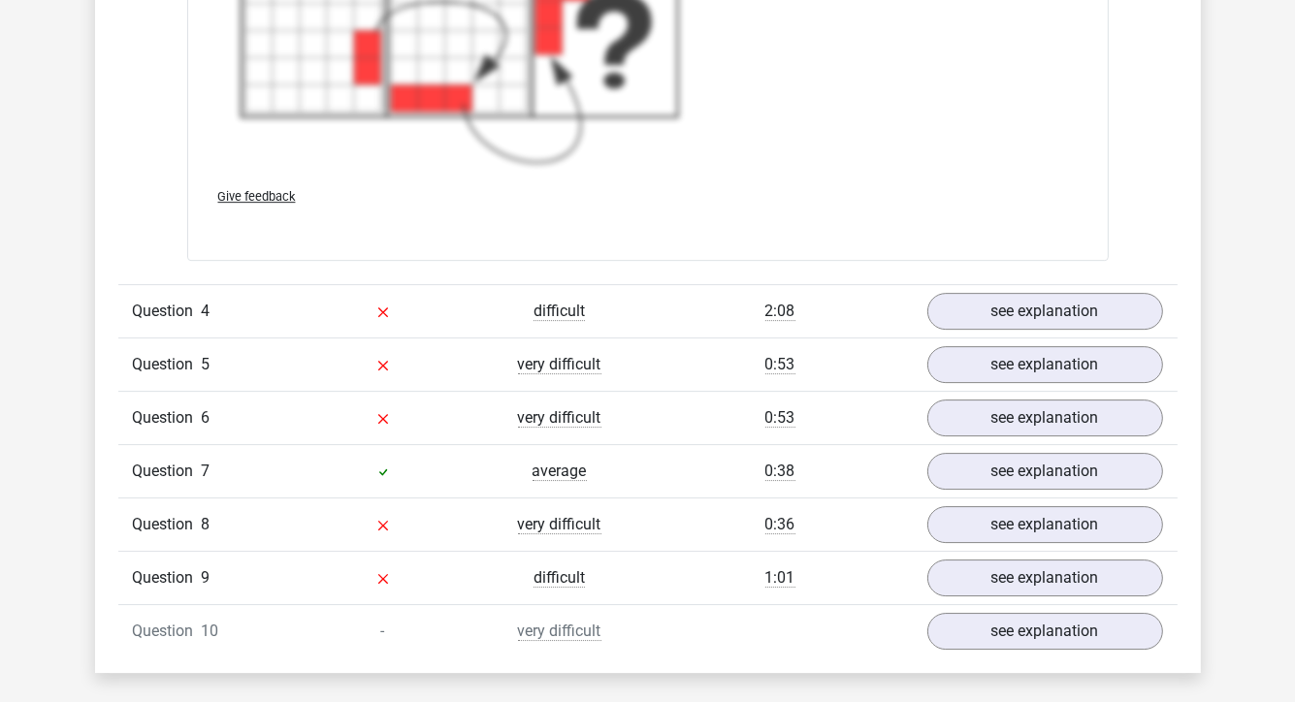
scroll to position [5240, 0]
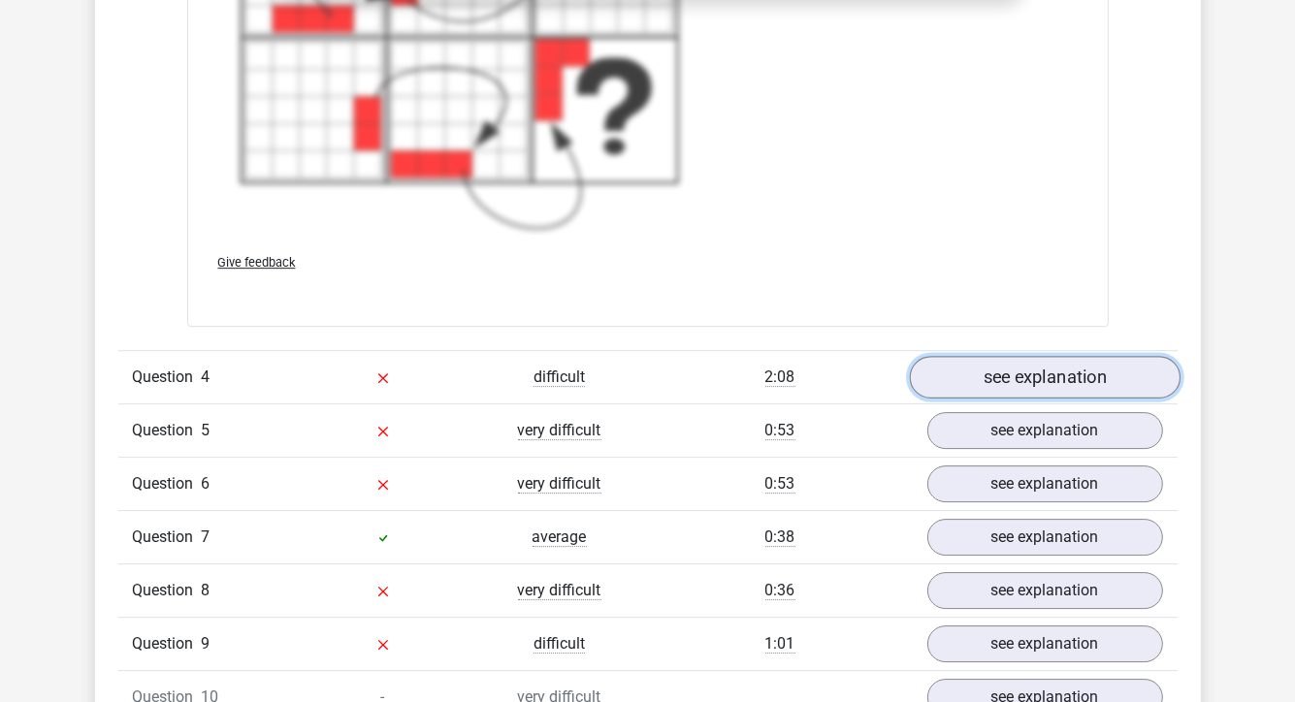
click at [1032, 372] on link "see explanation" at bounding box center [1044, 377] width 271 height 43
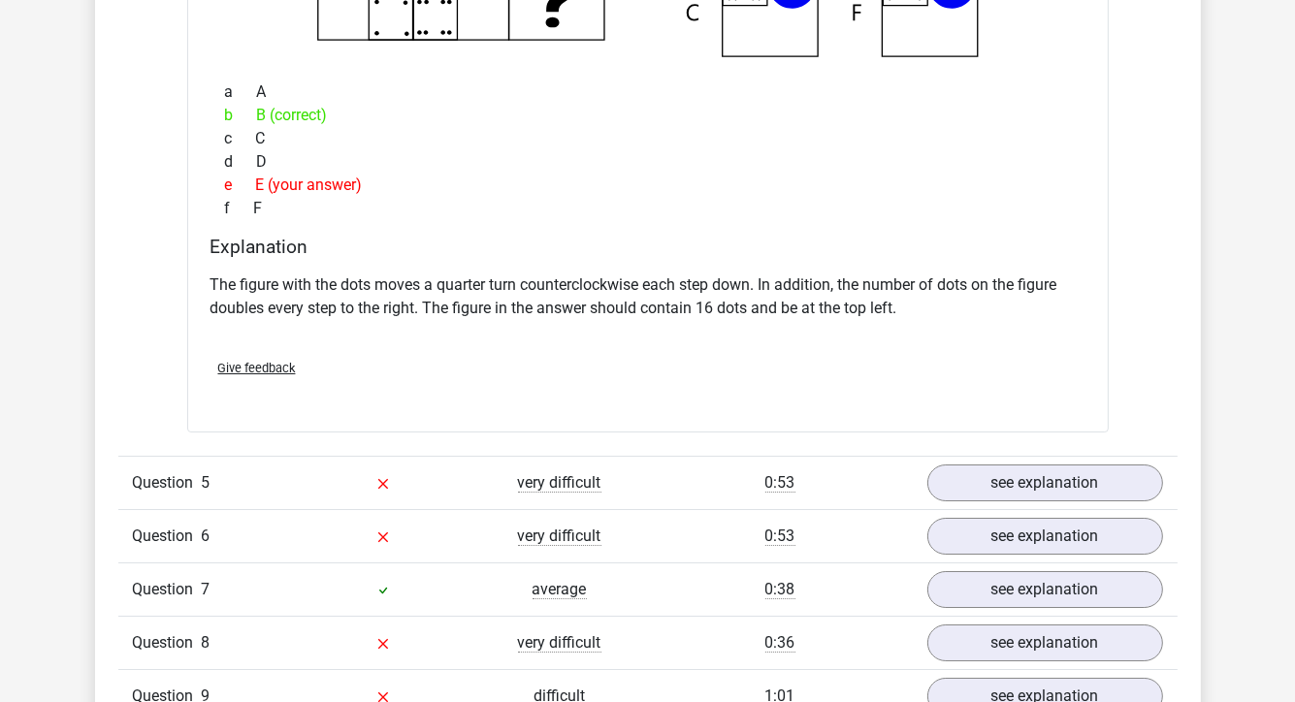
scroll to position [6016, 0]
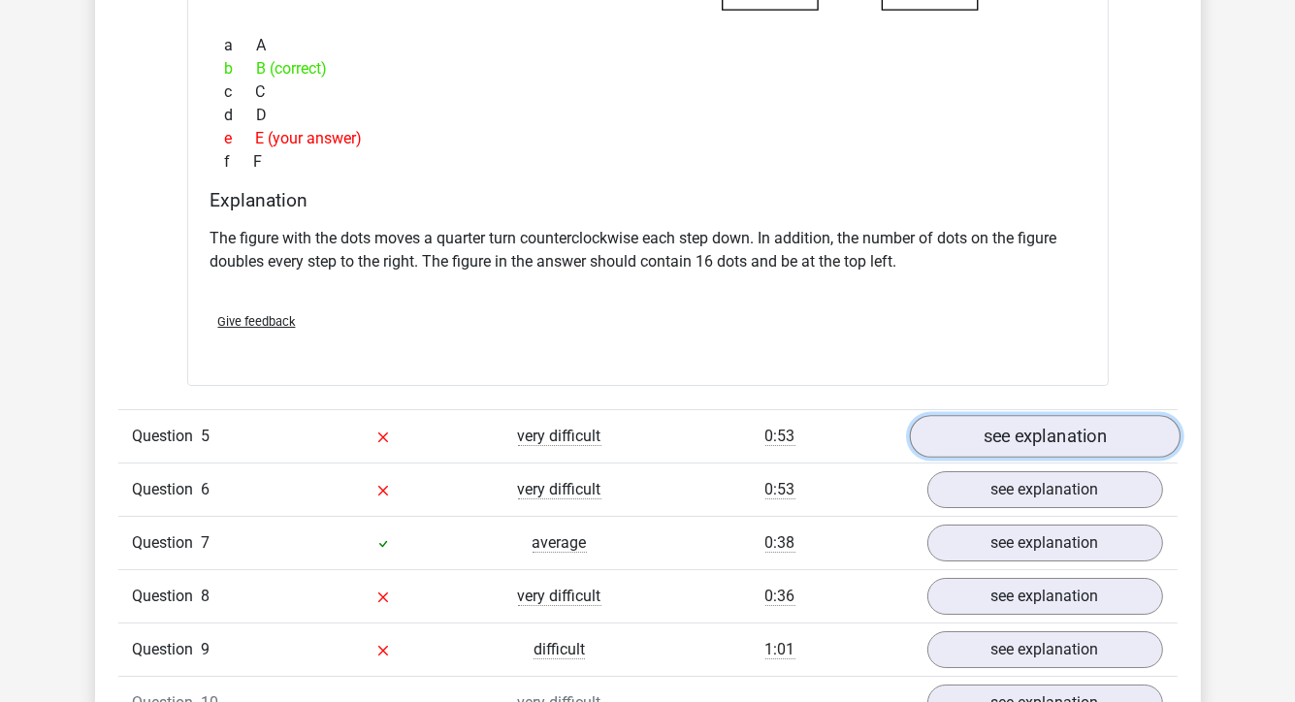
click at [966, 435] on link "see explanation" at bounding box center [1044, 436] width 271 height 43
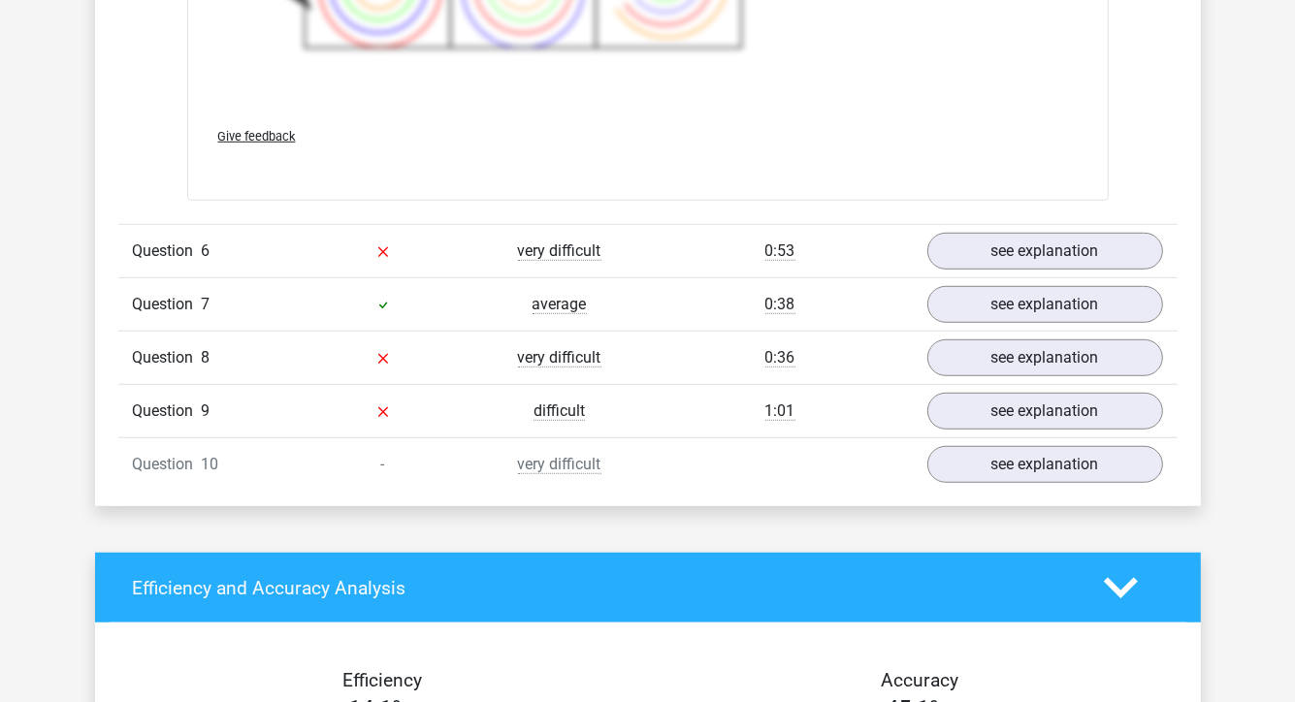
scroll to position [7568, 0]
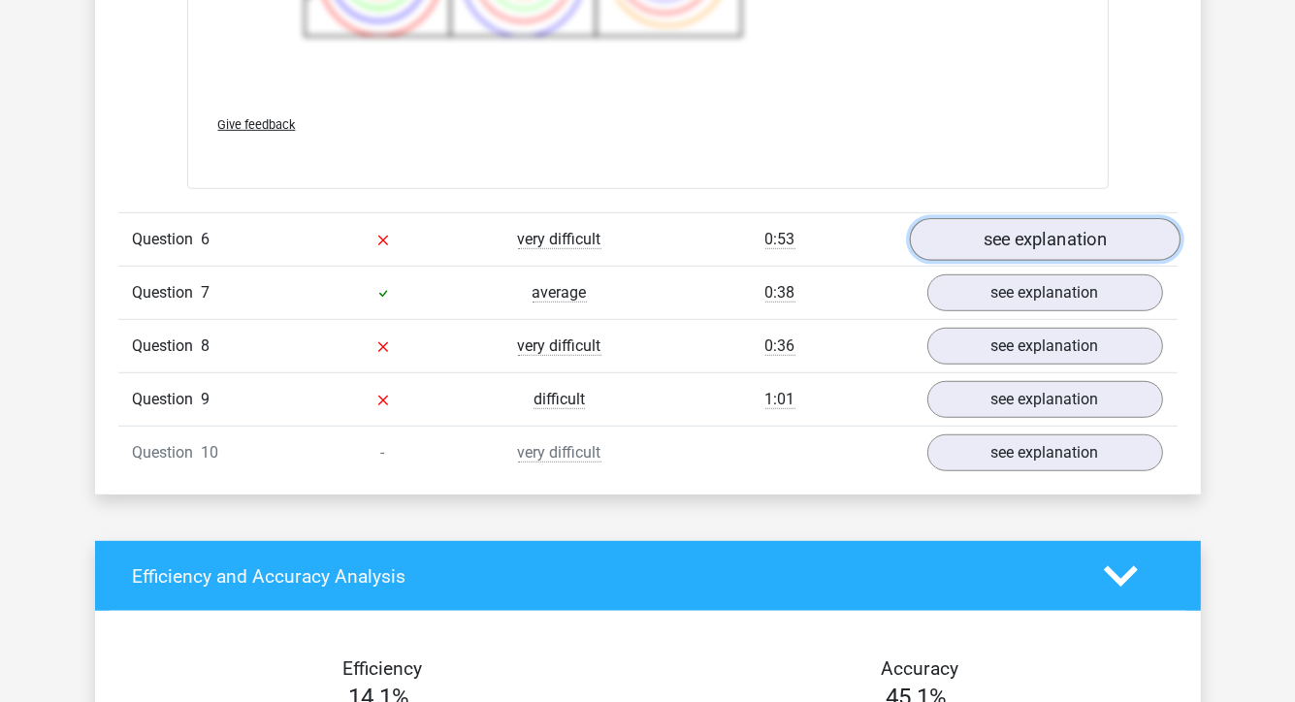
click at [1025, 244] on link "see explanation" at bounding box center [1044, 239] width 271 height 43
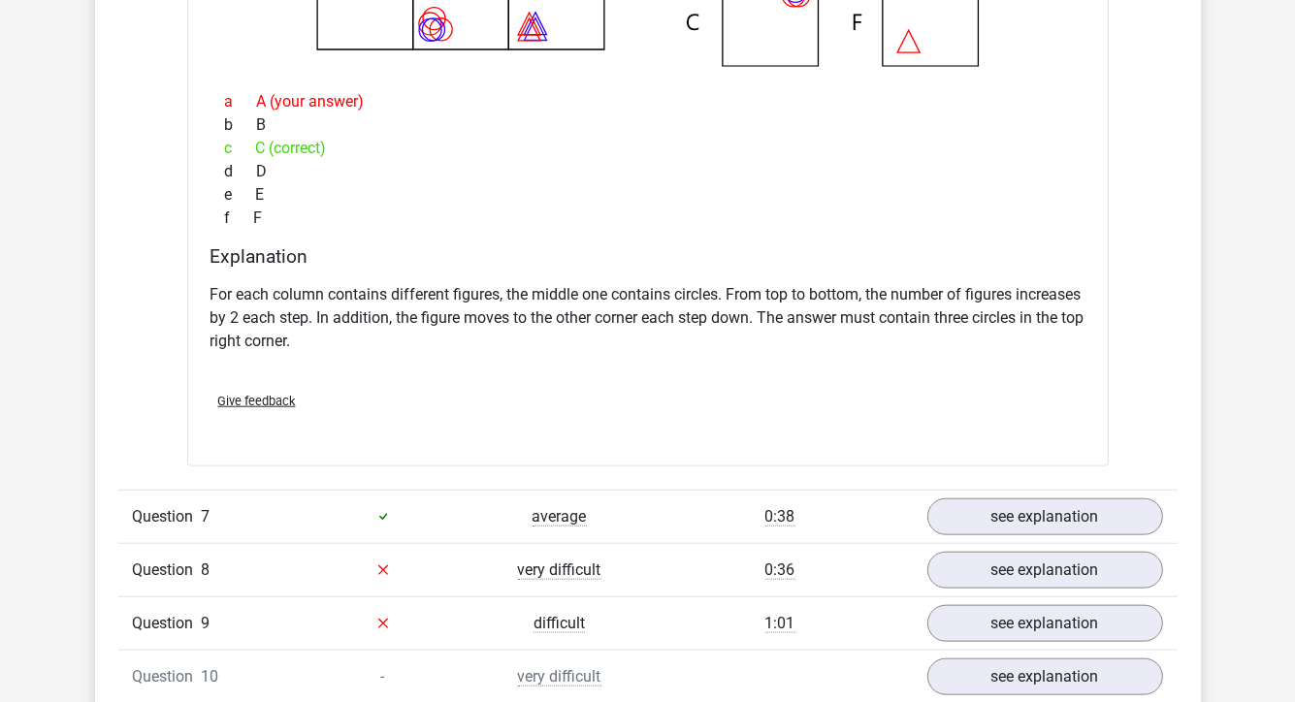
scroll to position [8441, 0]
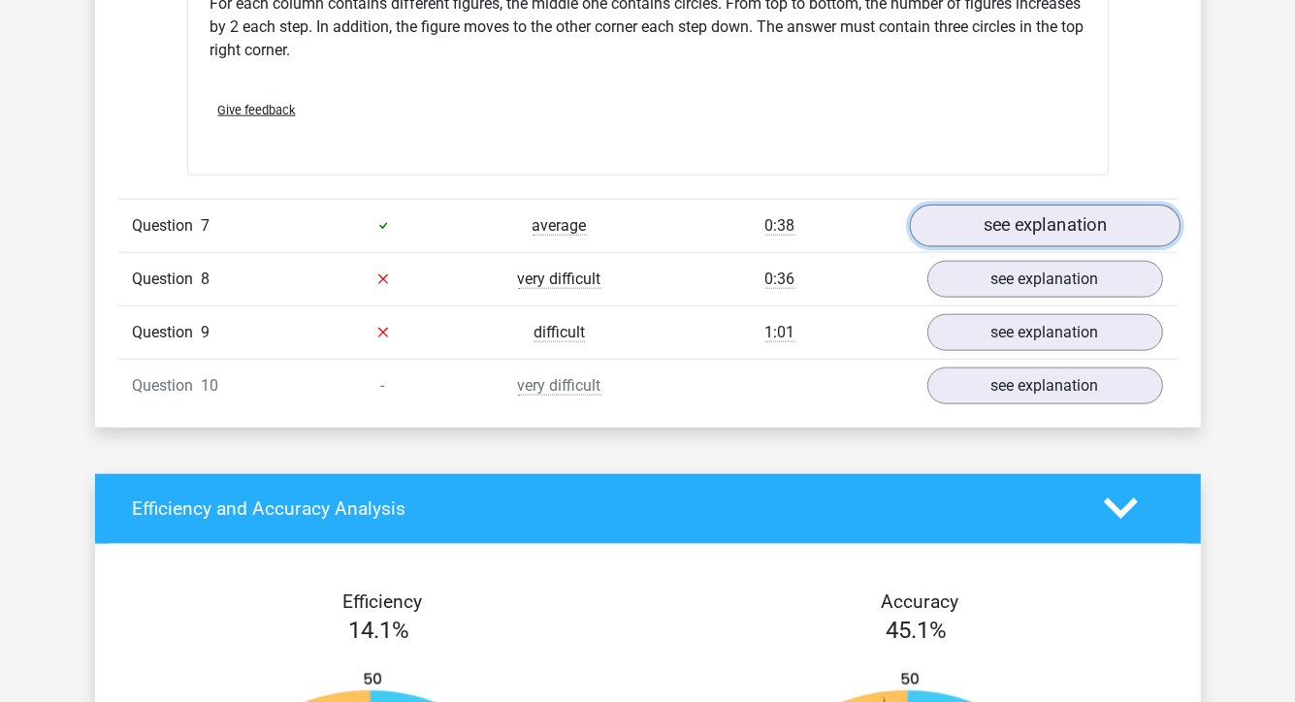
click at [958, 220] on link "see explanation" at bounding box center [1044, 226] width 271 height 43
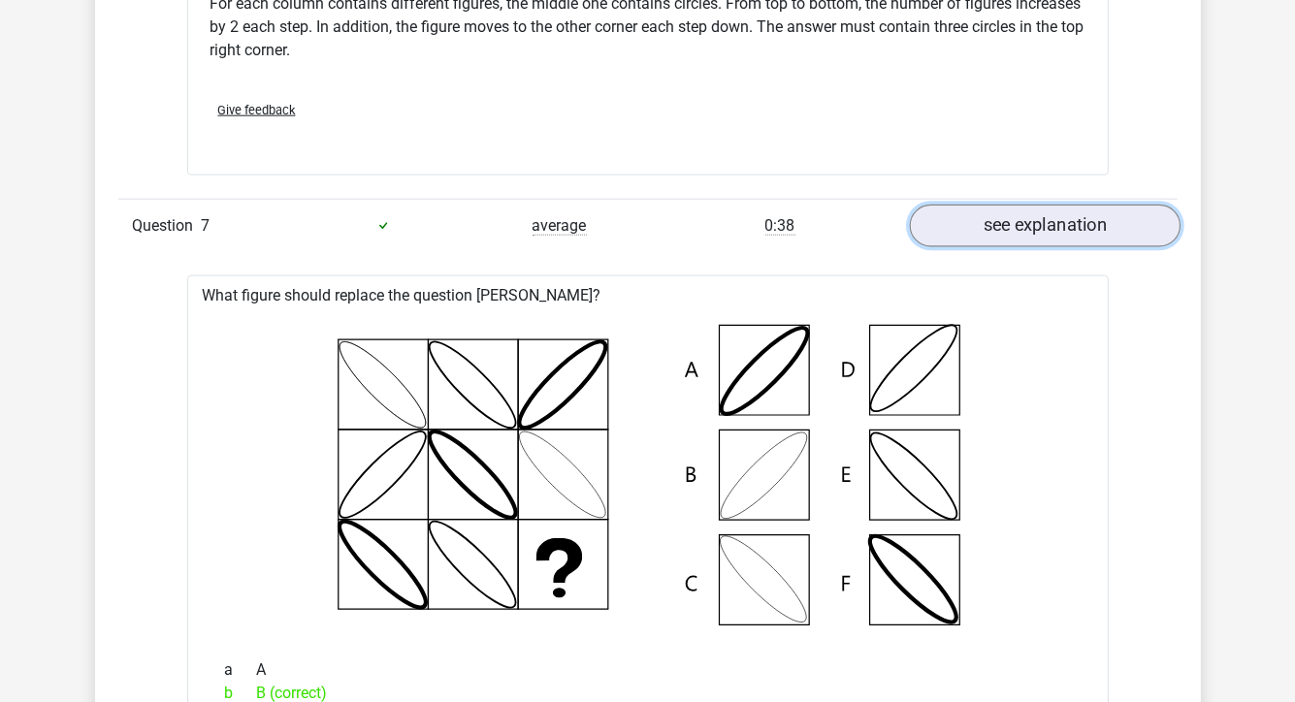
click at [963, 220] on link "see explanation" at bounding box center [1044, 226] width 271 height 43
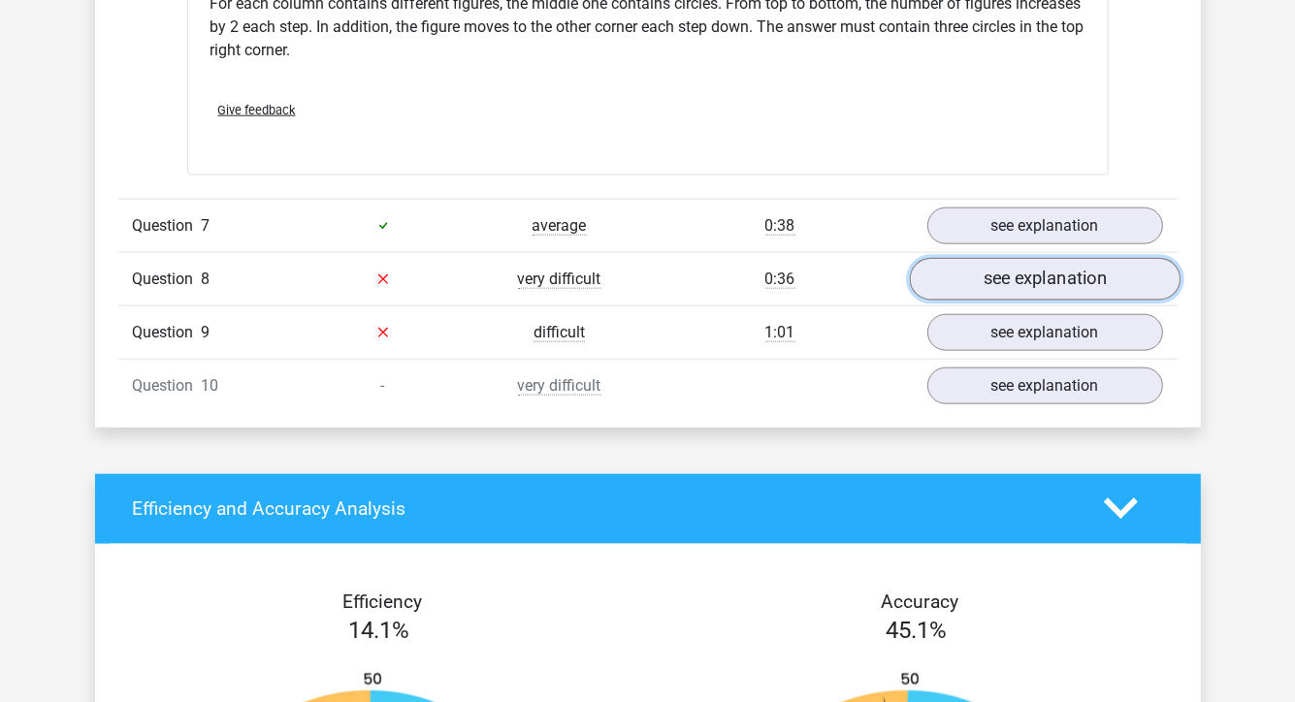
click at [1019, 276] on link "see explanation" at bounding box center [1044, 279] width 271 height 43
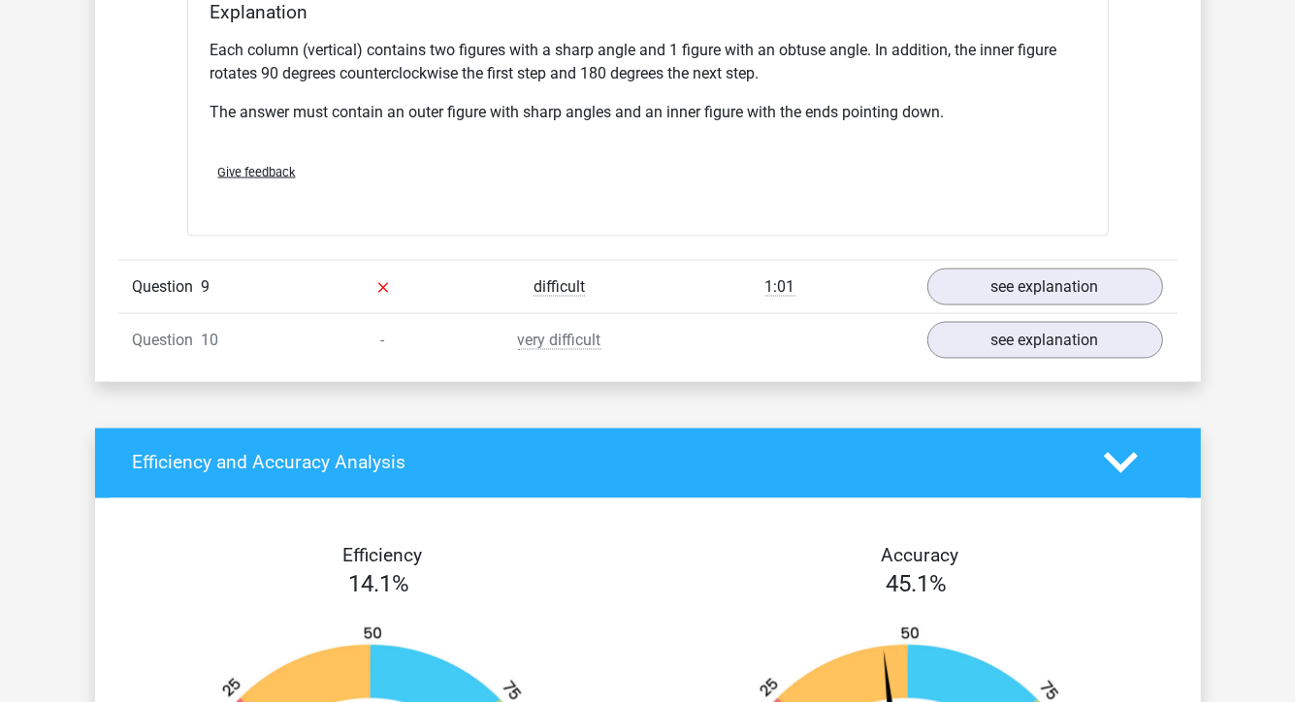
scroll to position [9315, 0]
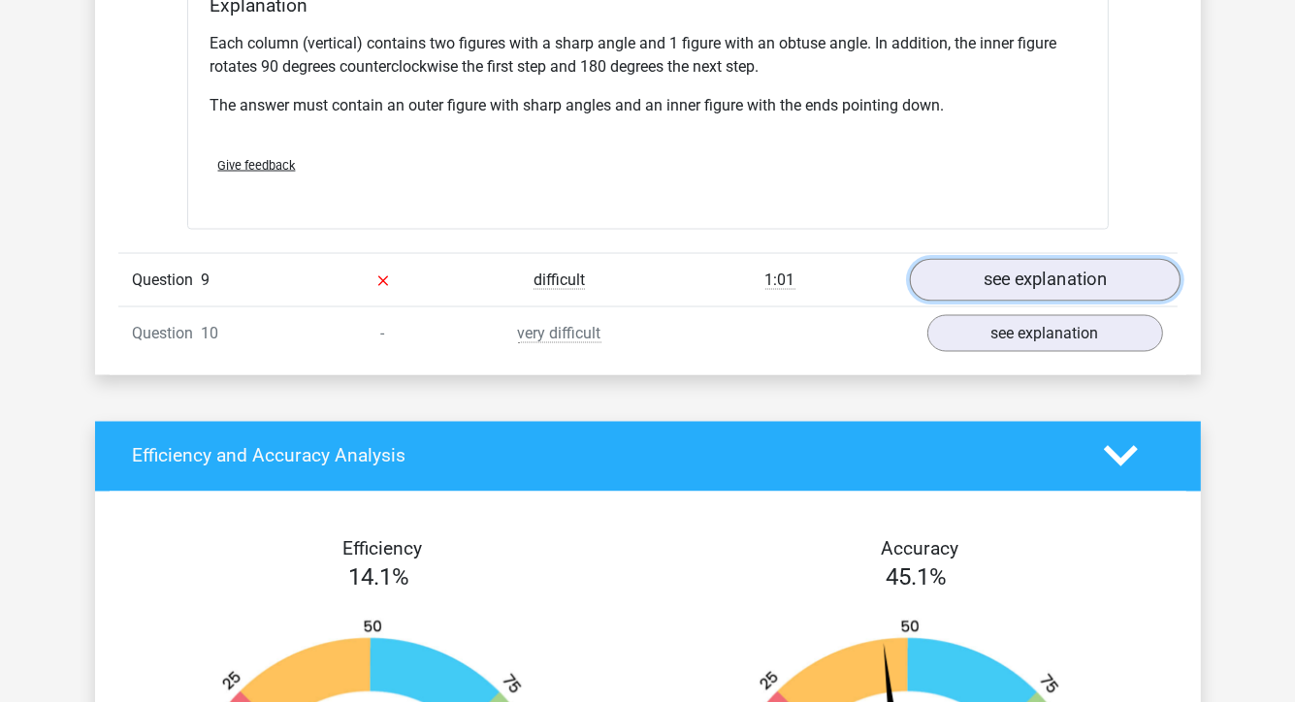
click at [968, 270] on link "see explanation" at bounding box center [1044, 280] width 271 height 43
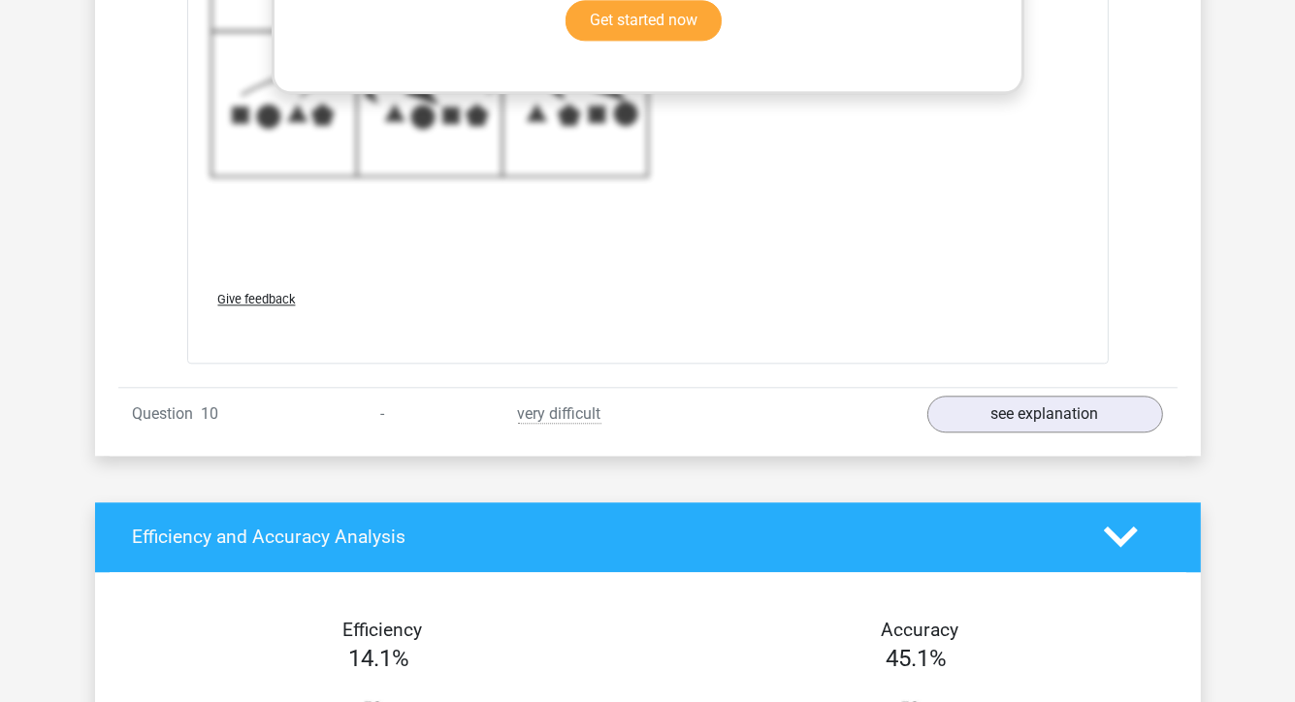
scroll to position [10673, 0]
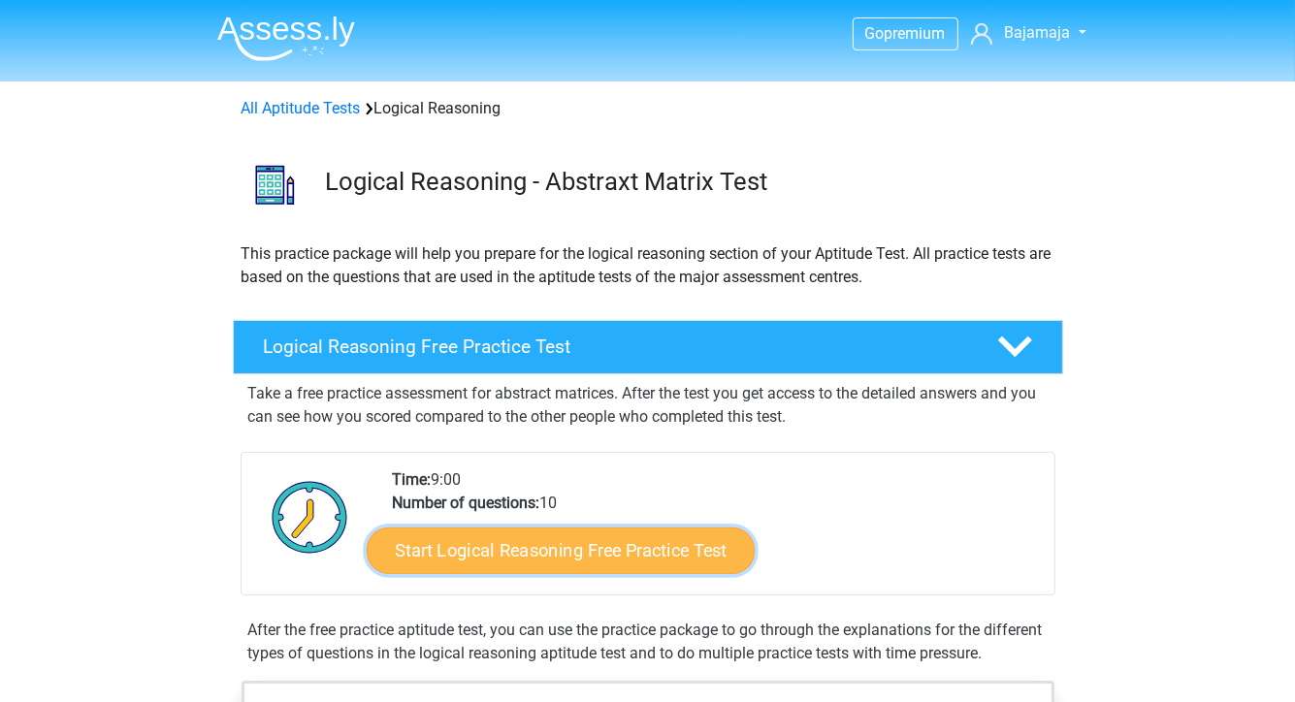
click at [545, 549] on link "Start Logical Reasoning Free Practice Test" at bounding box center [561, 550] width 388 height 47
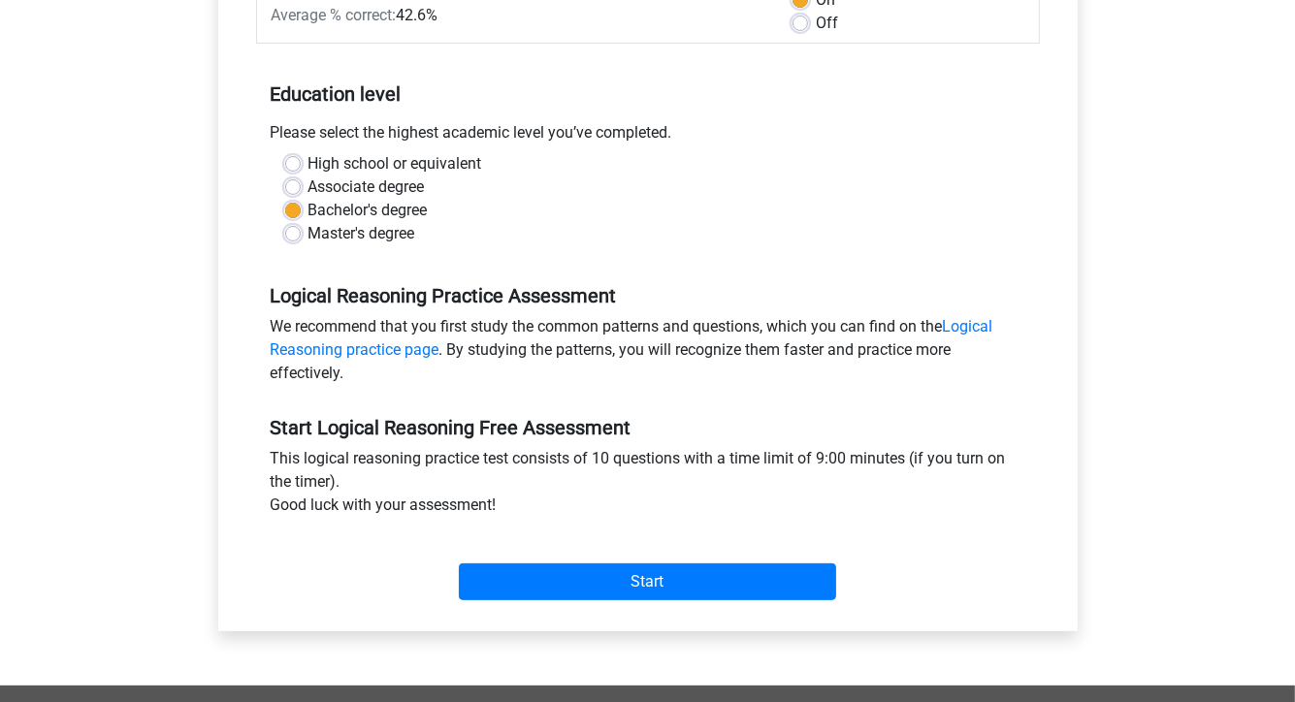
scroll to position [388, 0]
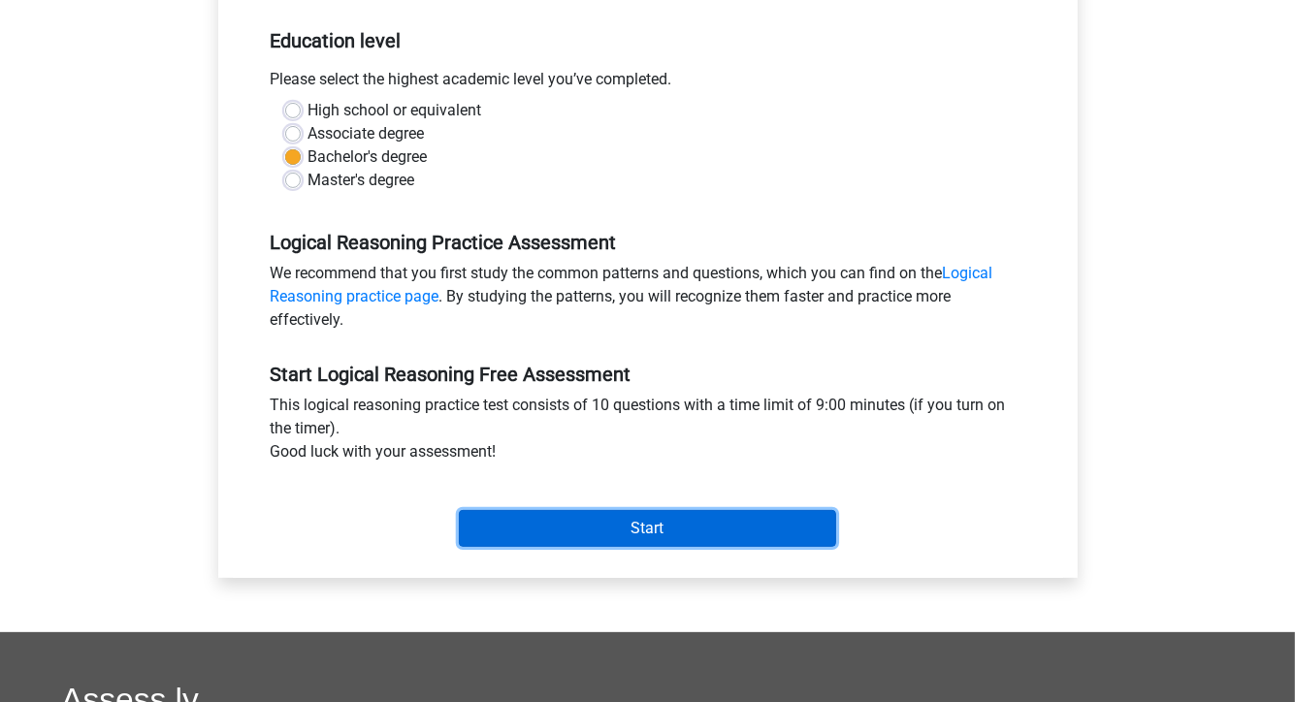
click at [665, 530] on input "Start" at bounding box center [647, 528] width 377 height 37
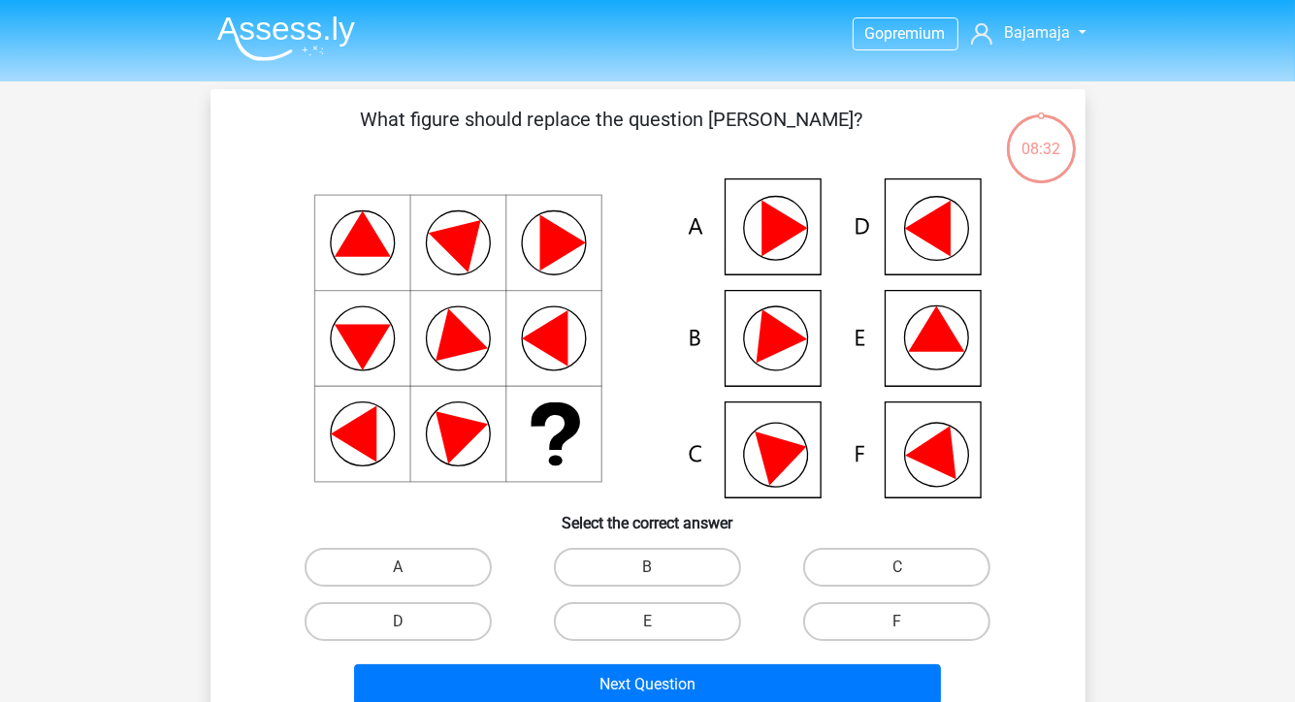
click at [918, 464] on icon at bounding box center [648, 339] width 782 height 320
click at [920, 633] on label "F" at bounding box center [896, 622] width 187 height 39
click at [910, 633] on input "F" at bounding box center [904, 628] width 13 height 13
radio input "true"
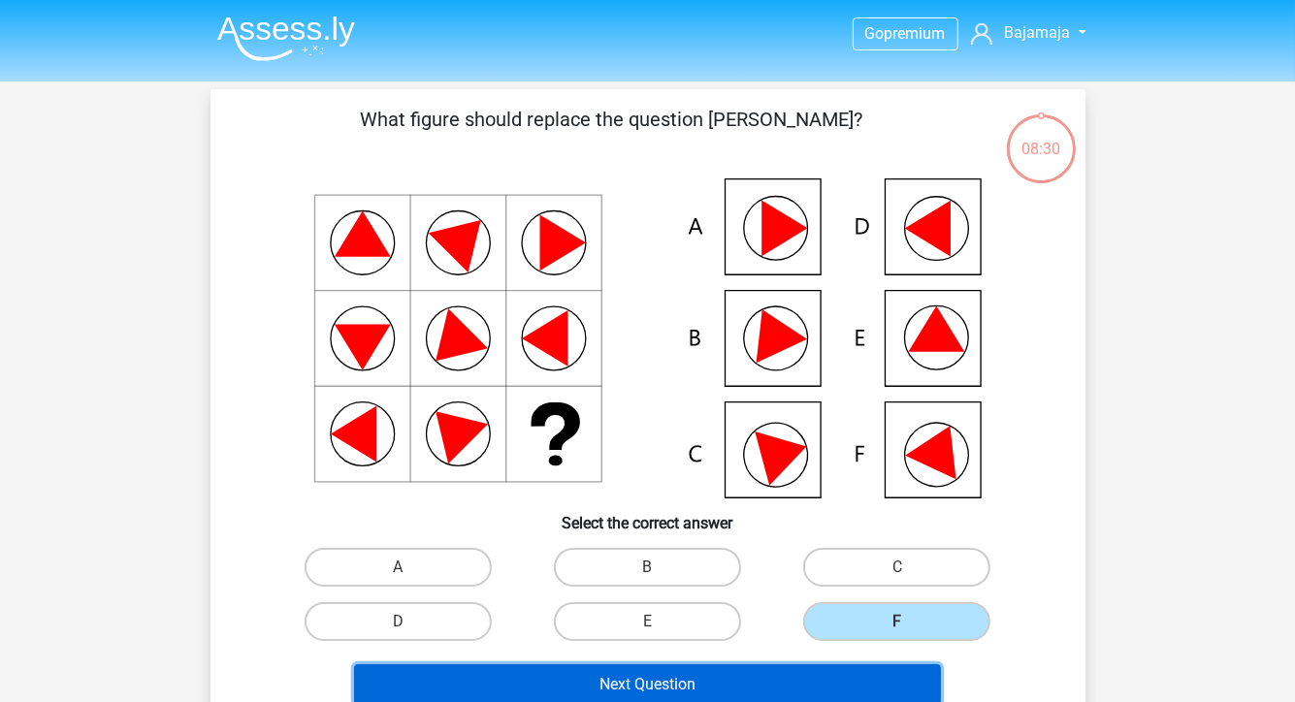
click at [869, 680] on button "Next Question" at bounding box center [647, 685] width 587 height 41
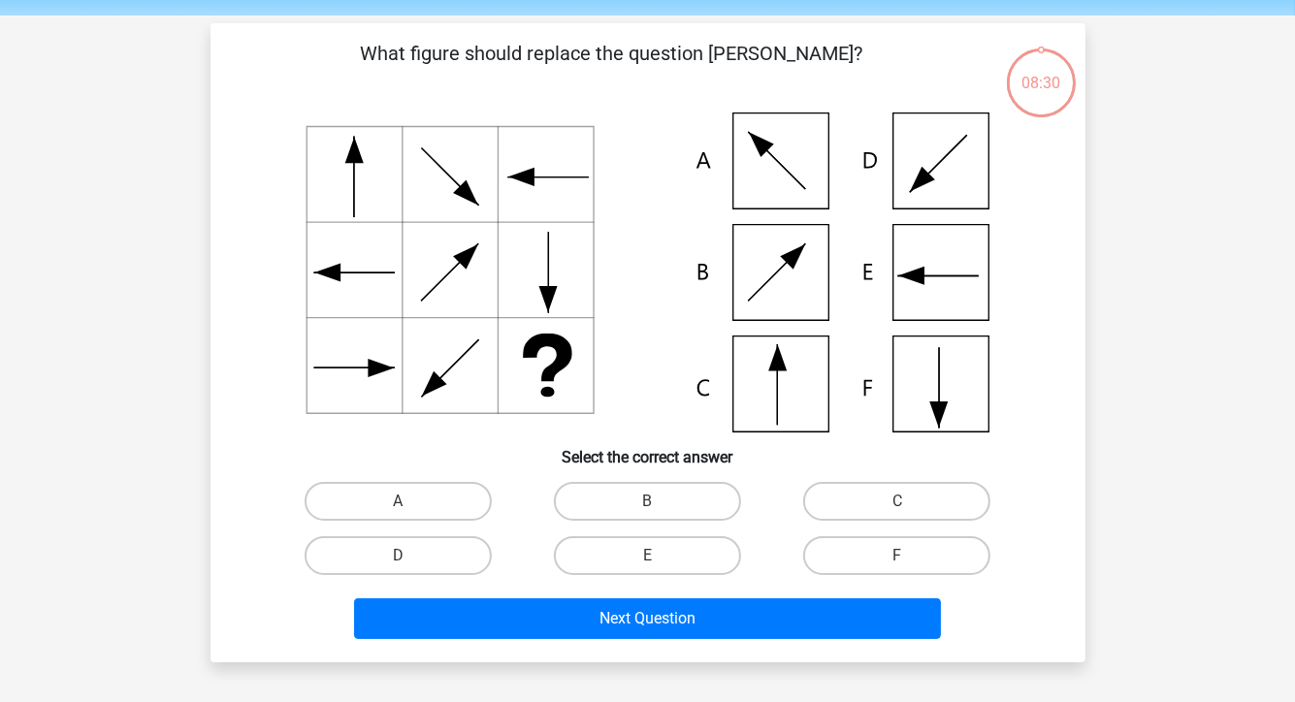
scroll to position [89, 0]
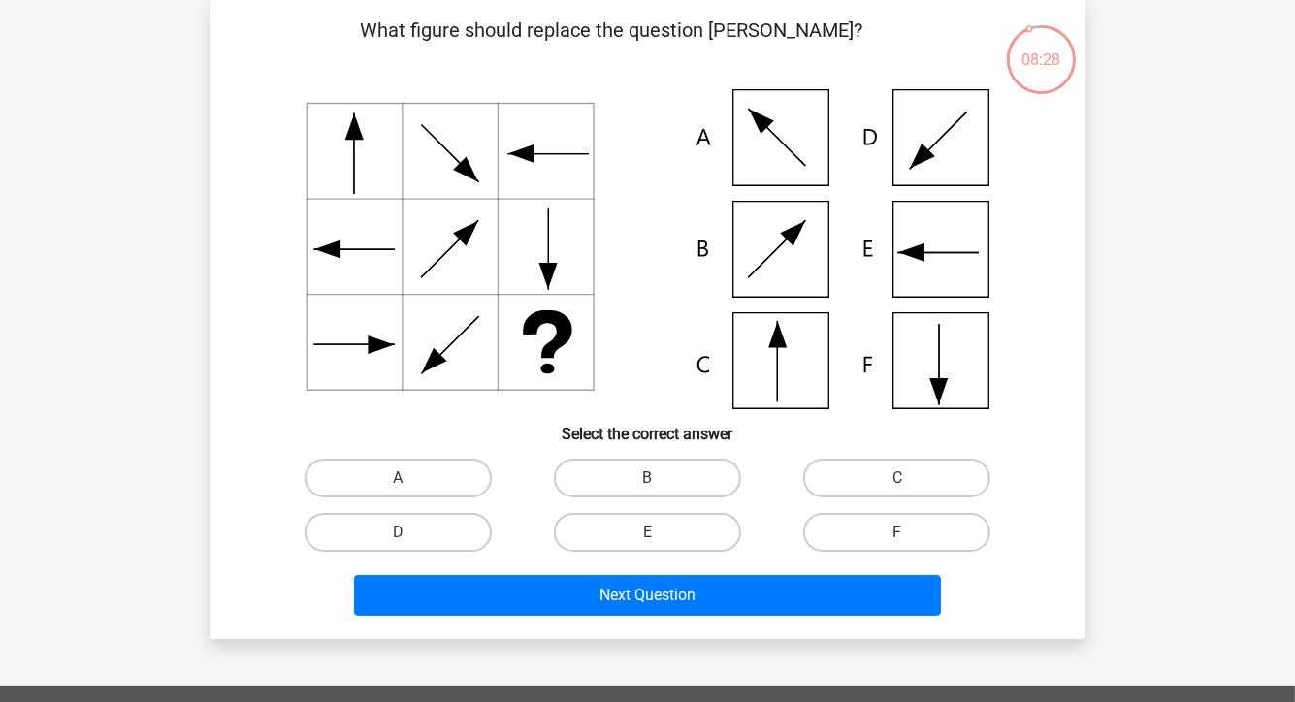
click at [928, 368] on icon at bounding box center [648, 249] width 782 height 320
click at [963, 524] on label "F" at bounding box center [896, 532] width 187 height 39
click at [910, 533] on input "F" at bounding box center [904, 539] width 13 height 13
radio input "true"
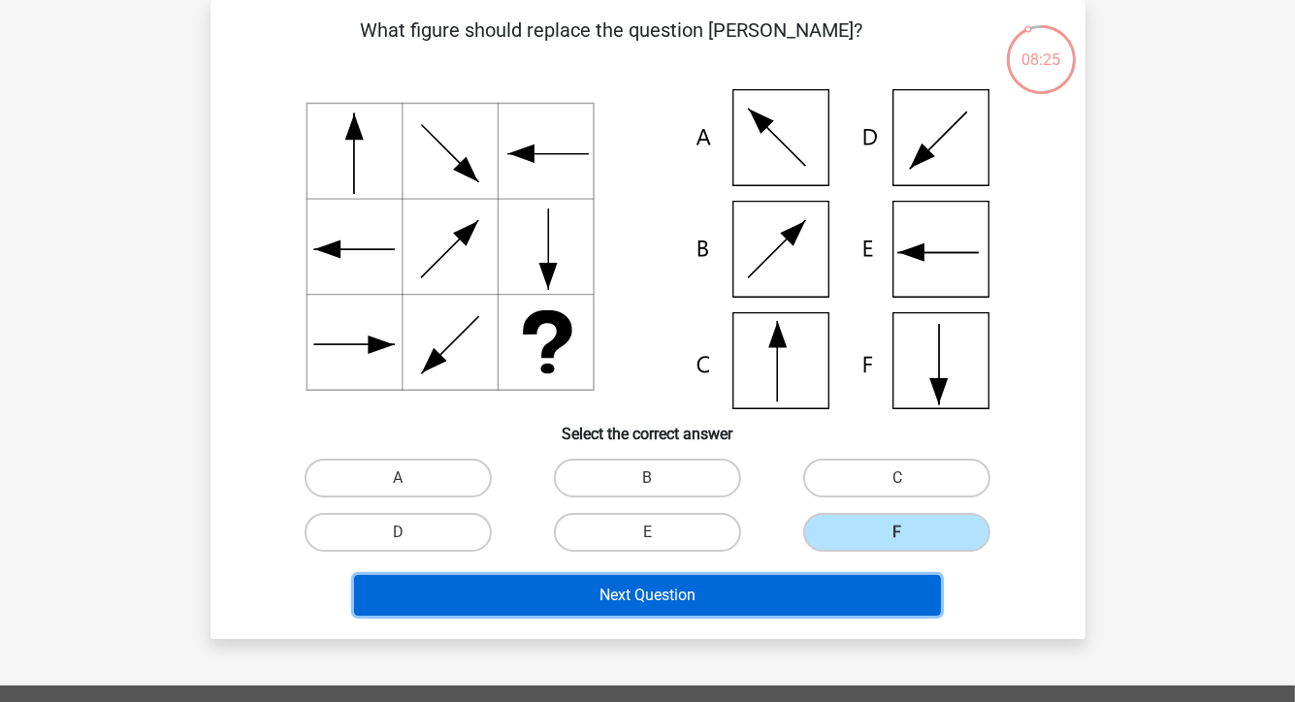
click at [862, 598] on button "Next Question" at bounding box center [647, 595] width 587 height 41
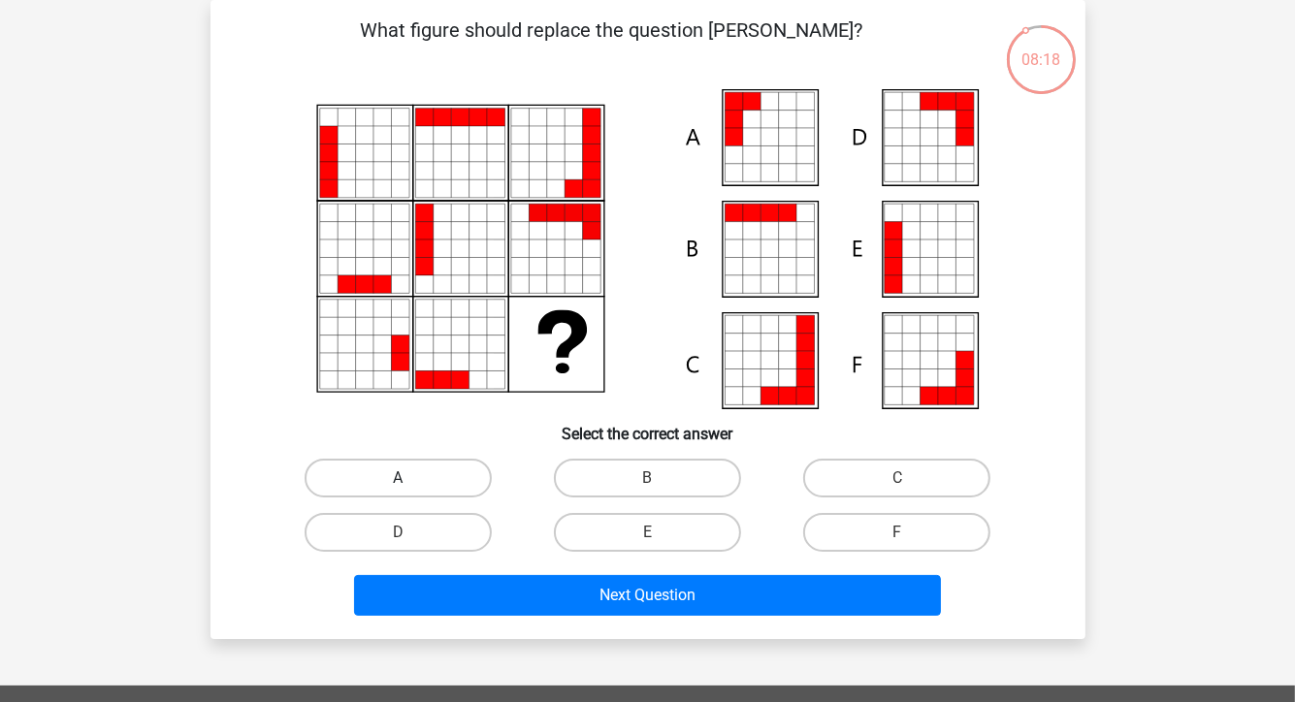
drag, startPoint x: 458, startPoint y: 475, endPoint x: 466, endPoint y: 482, distance: 10.3
click at [457, 476] on label "A" at bounding box center [398, 478] width 187 height 39
click at [410, 478] on input "A" at bounding box center [404, 484] width 13 height 13
radio input "true"
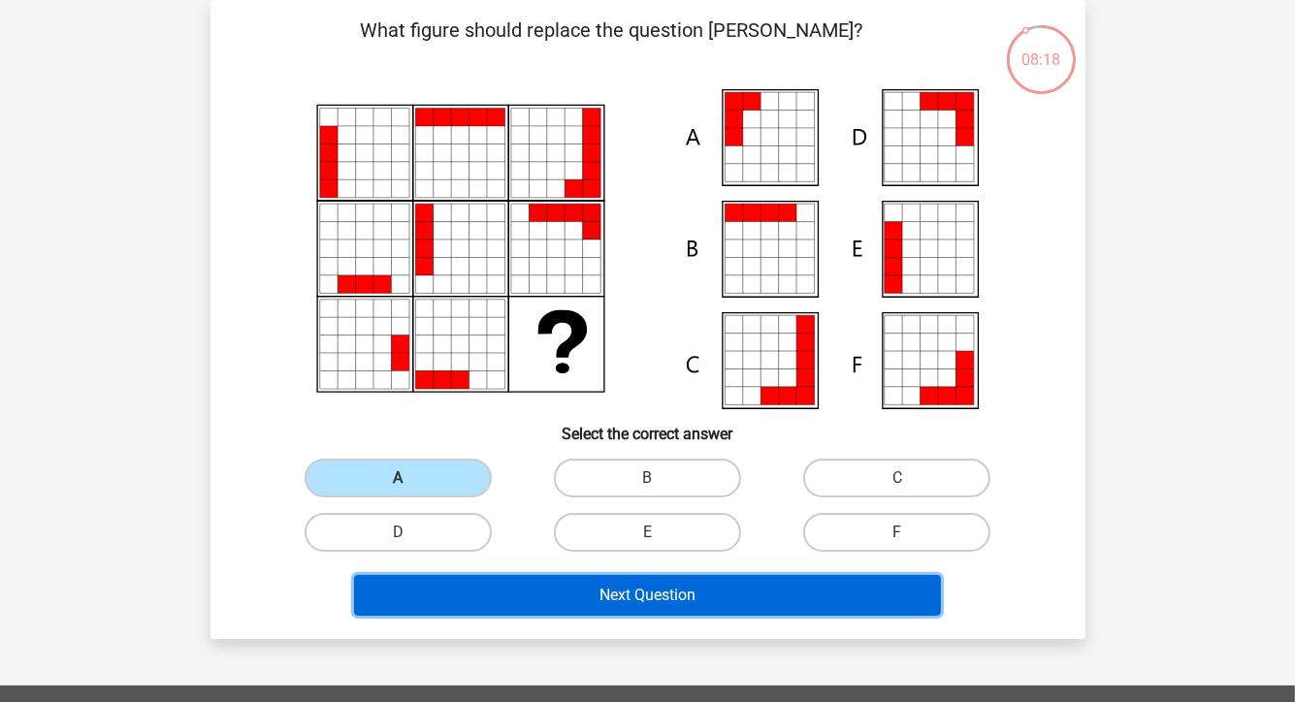
click at [752, 599] on button "Next Question" at bounding box center [647, 595] width 587 height 41
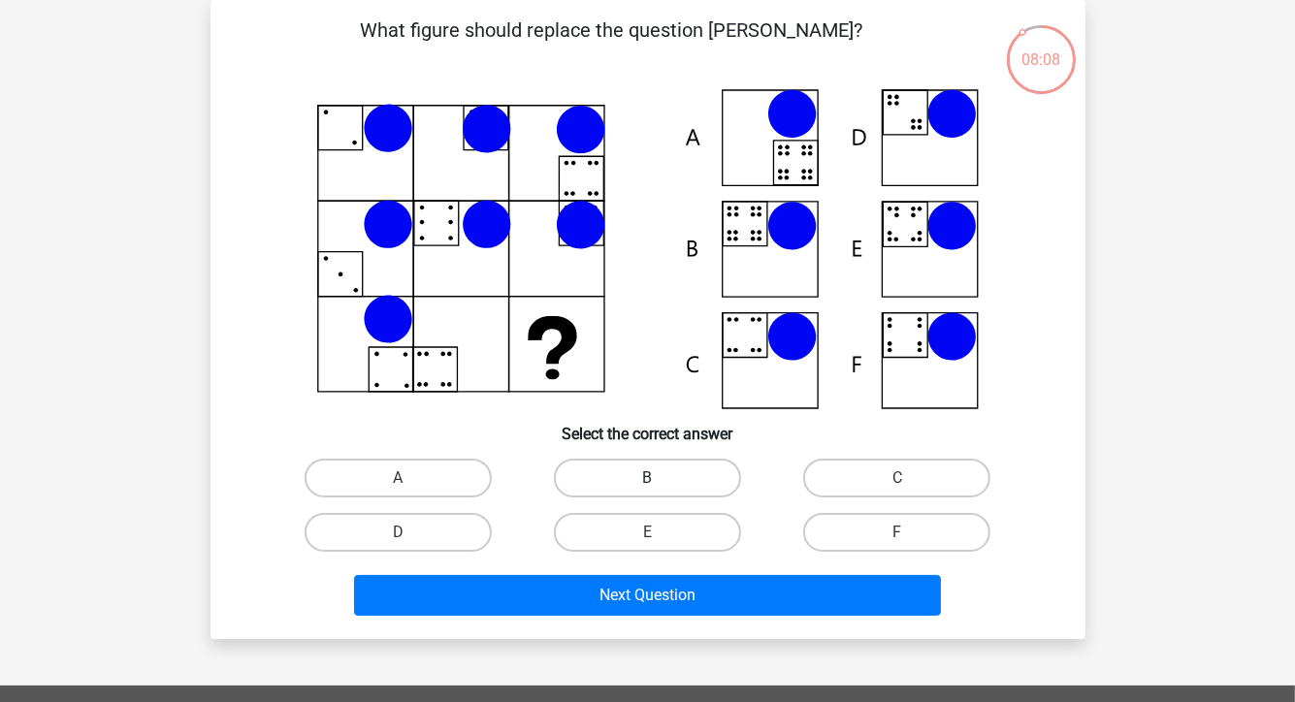
click at [664, 465] on label "B" at bounding box center [647, 478] width 187 height 39
click at [660, 478] on input "B" at bounding box center [653, 484] width 13 height 13
radio input "true"
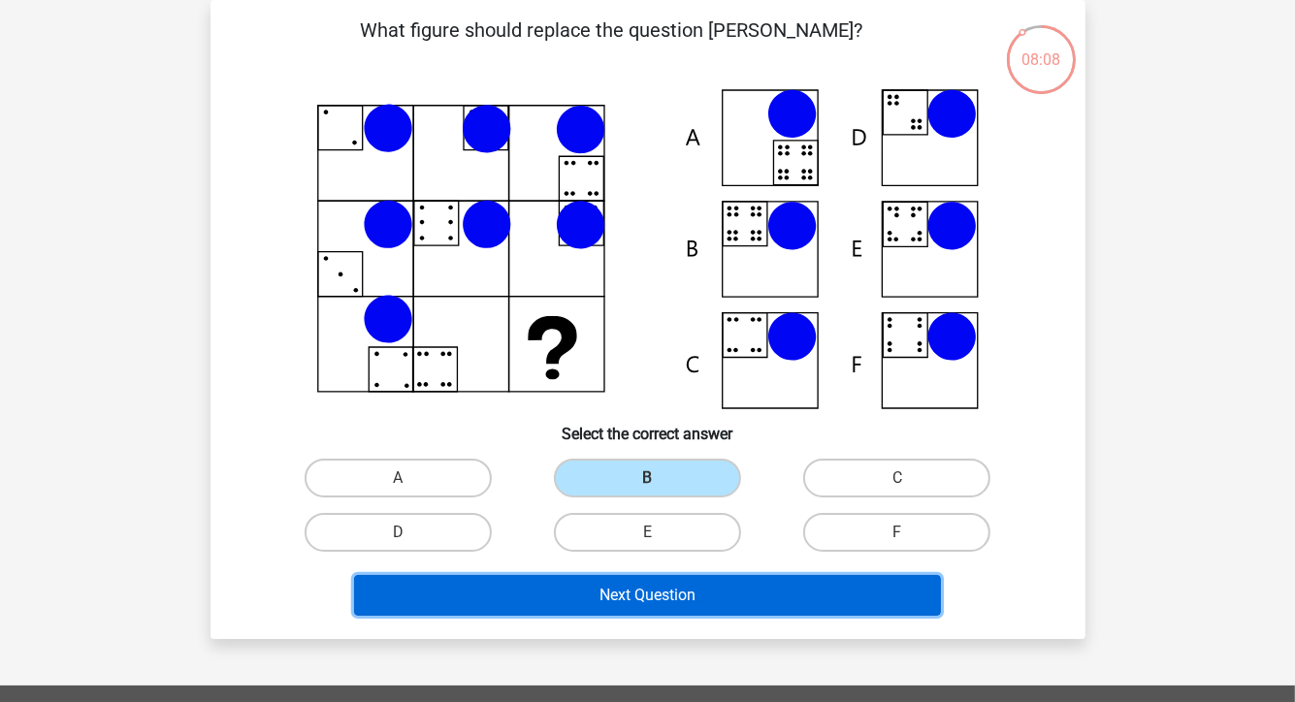
click at [725, 590] on button "Next Question" at bounding box center [647, 595] width 587 height 41
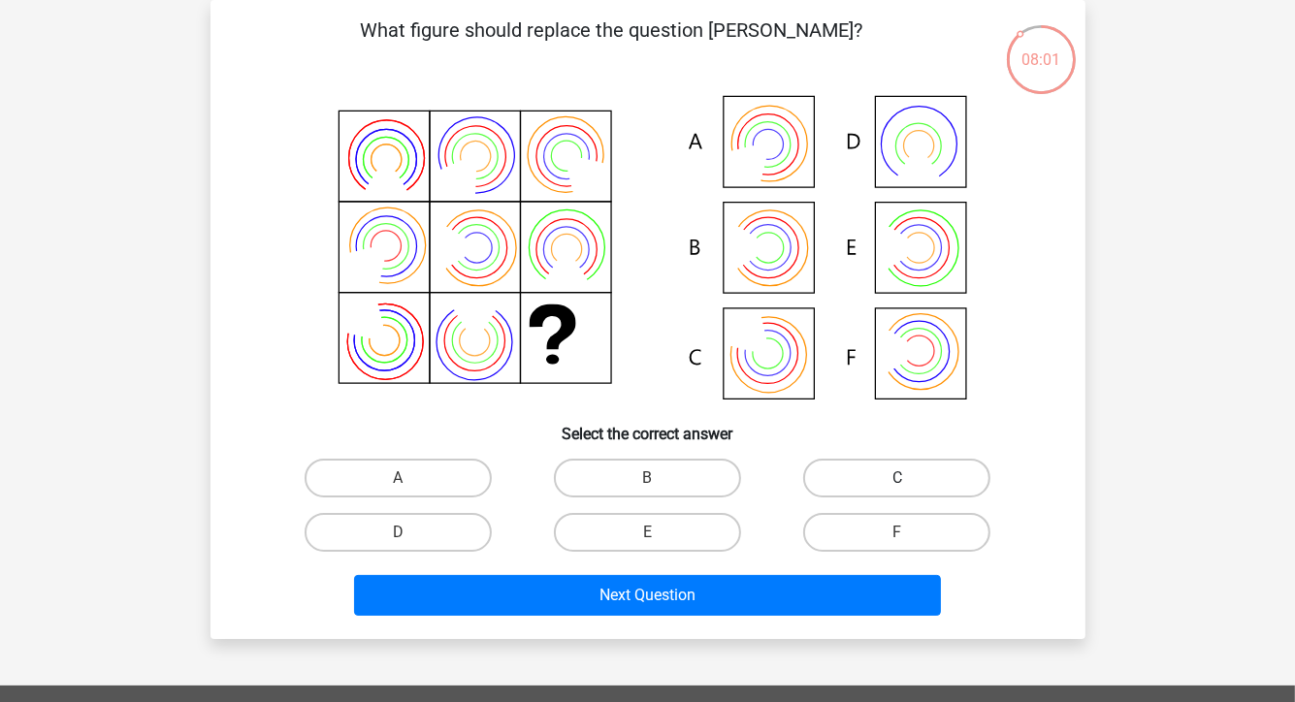
click at [886, 488] on label "C" at bounding box center [896, 478] width 187 height 39
click at [898, 488] on input "C" at bounding box center [904, 484] width 13 height 13
radio input "true"
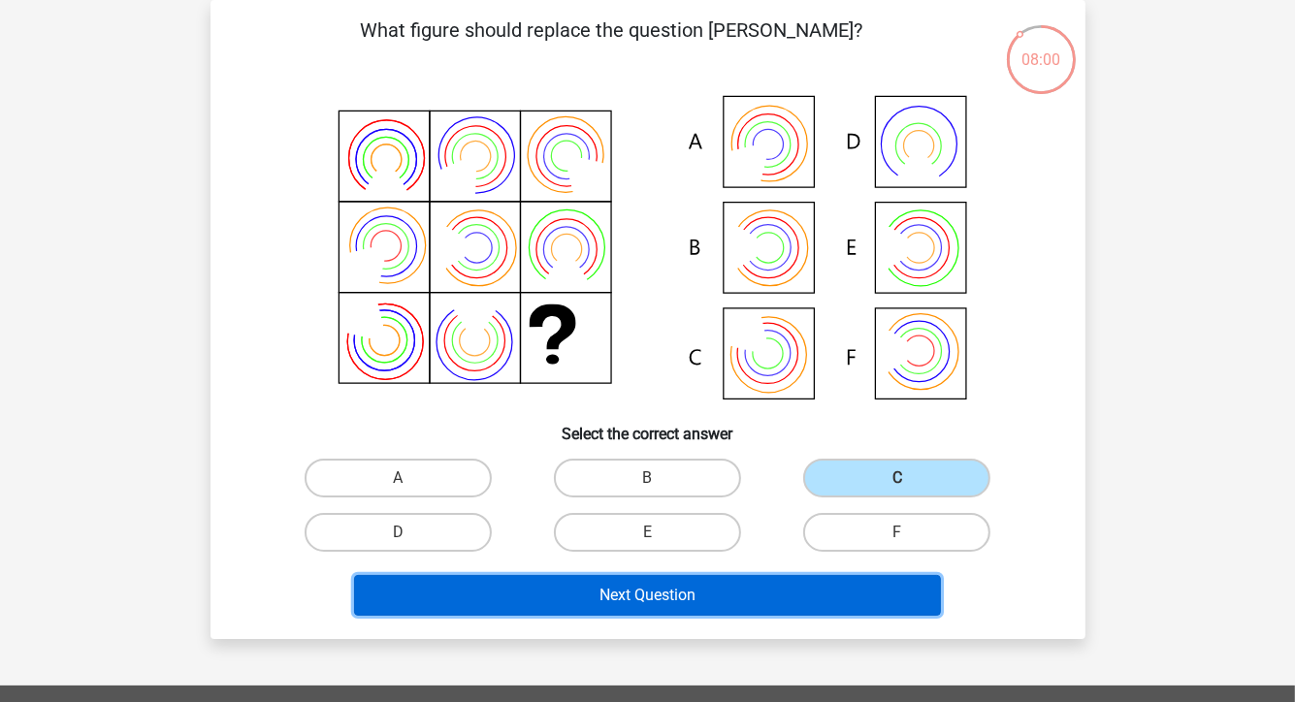
click at [845, 593] on button "Next Question" at bounding box center [647, 595] width 587 height 41
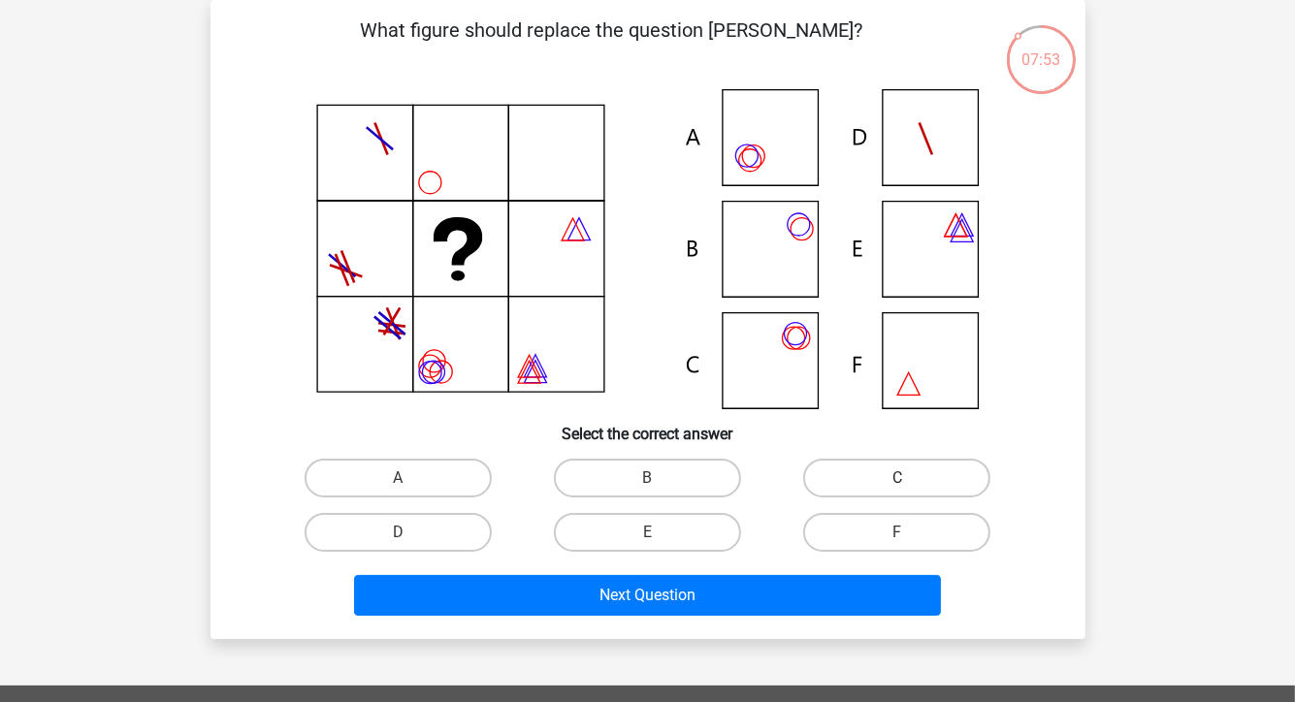
click at [864, 472] on label "C" at bounding box center [896, 478] width 187 height 39
click at [898, 478] on input "C" at bounding box center [904, 484] width 13 height 13
radio input "true"
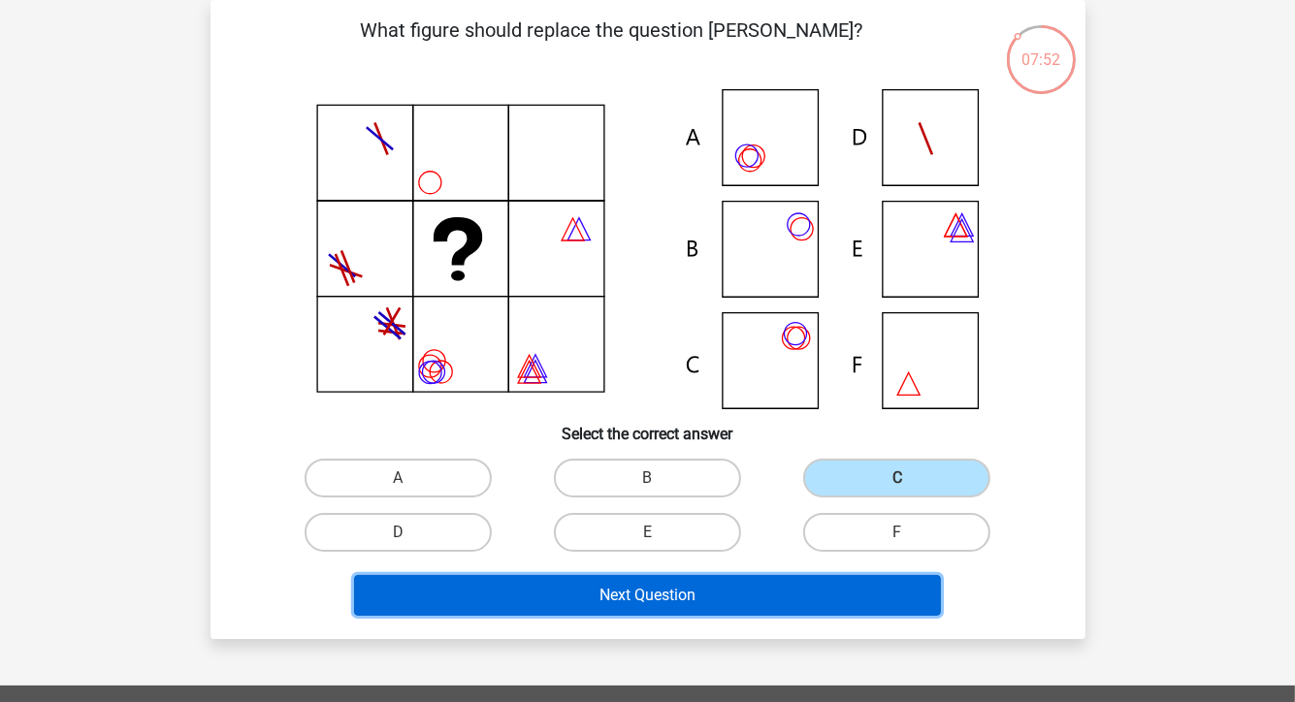
click at [897, 599] on button "Next Question" at bounding box center [647, 595] width 587 height 41
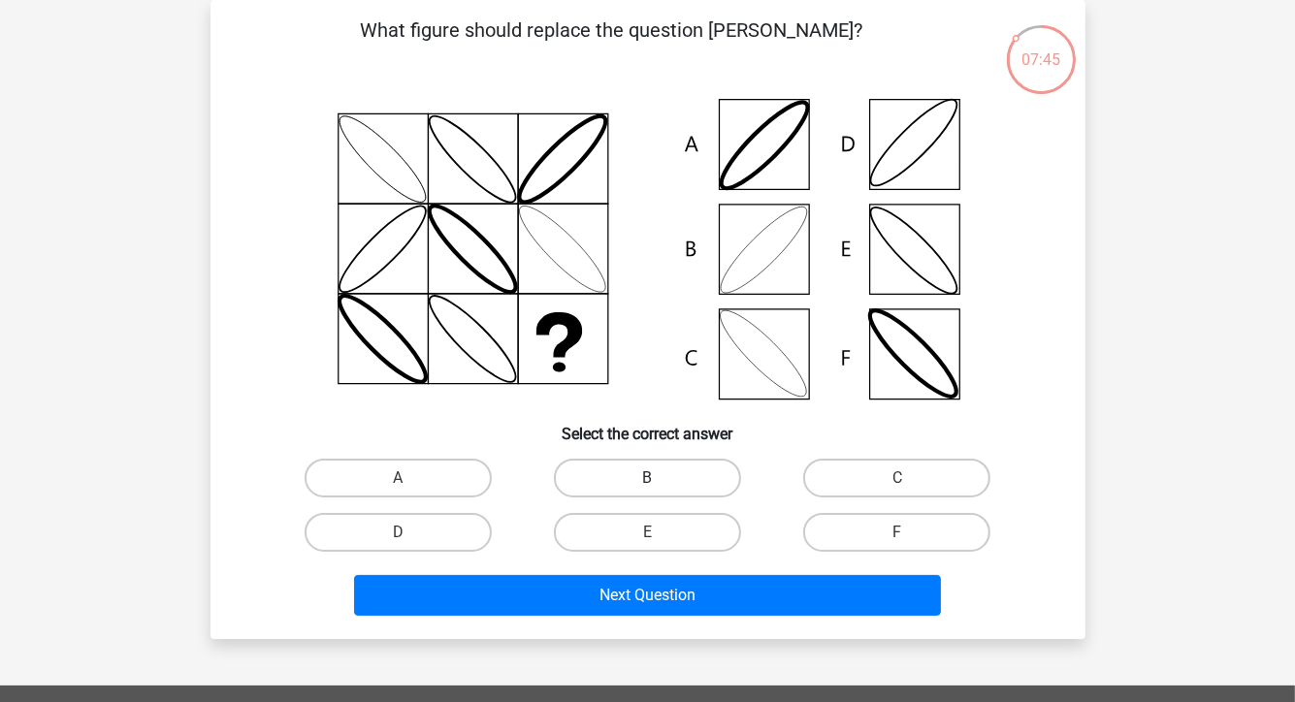
click at [628, 473] on label "B" at bounding box center [647, 478] width 187 height 39
click at [647, 478] on input "B" at bounding box center [653, 484] width 13 height 13
radio input "true"
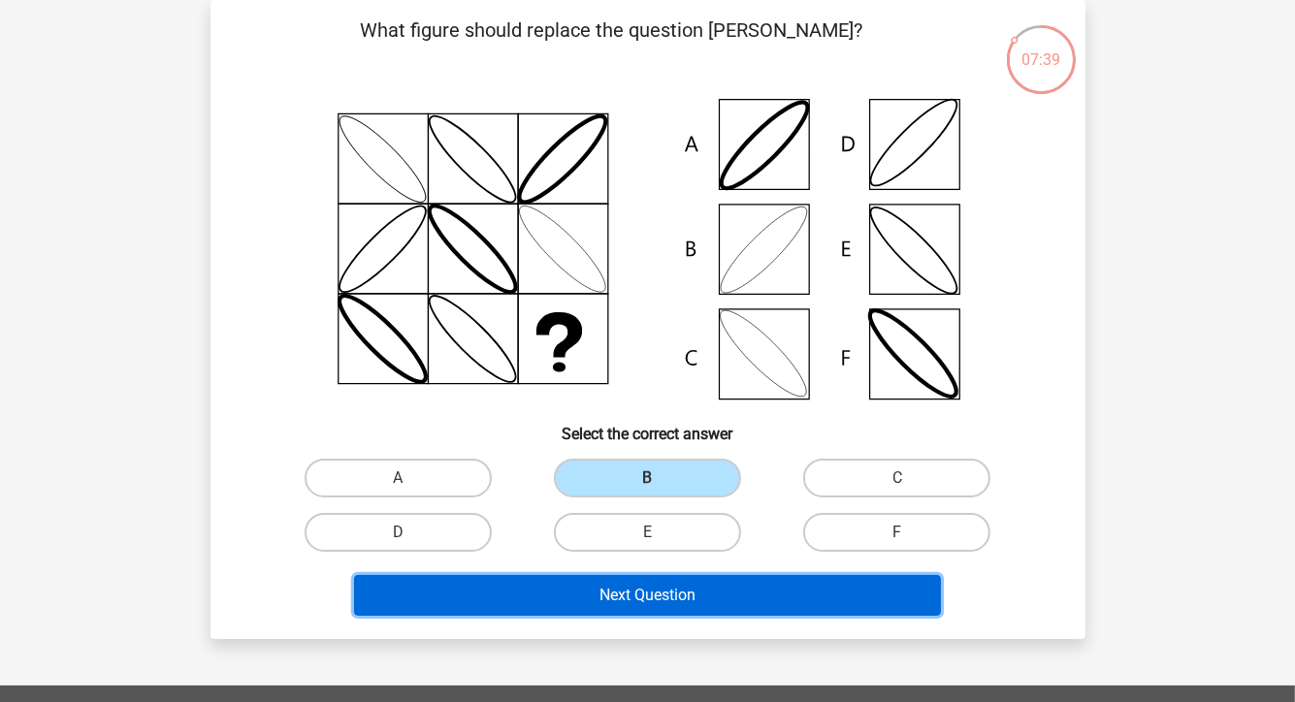
click at [694, 589] on button "Next Question" at bounding box center [647, 595] width 587 height 41
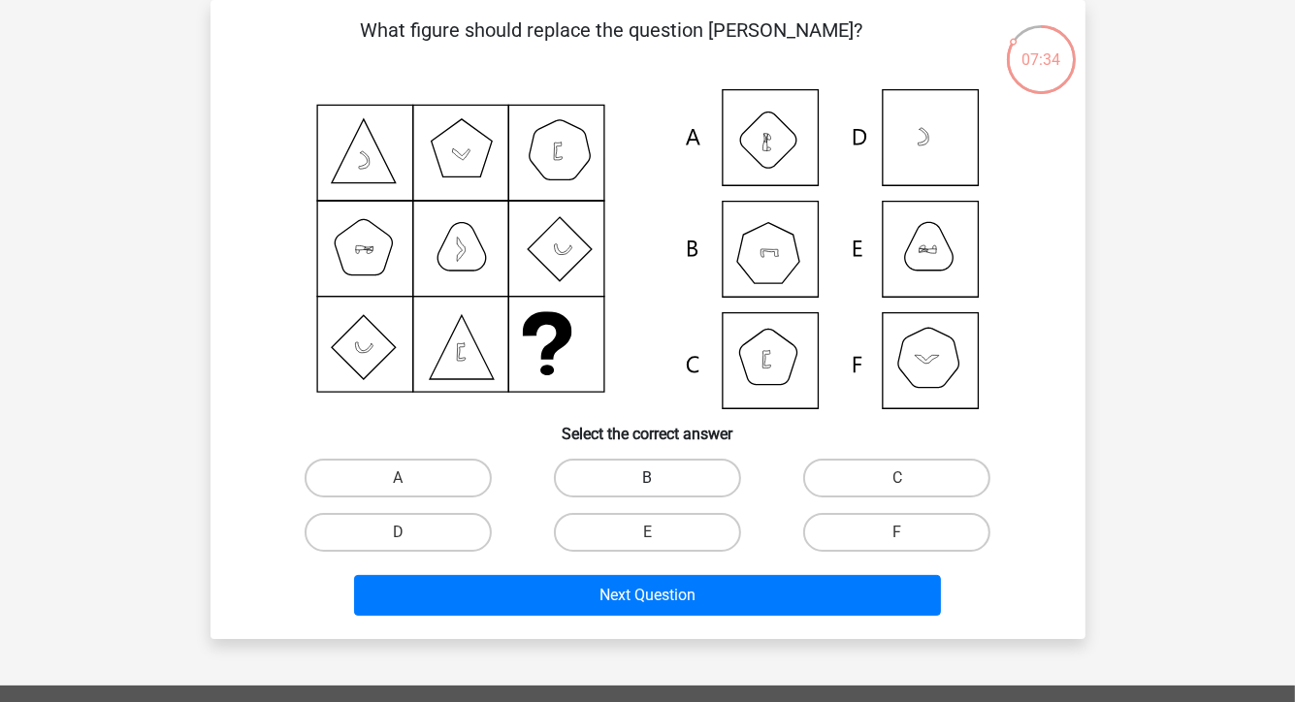
click at [668, 477] on label "B" at bounding box center [647, 478] width 187 height 39
click at [660, 478] on input "B" at bounding box center [653, 484] width 13 height 13
radio input "true"
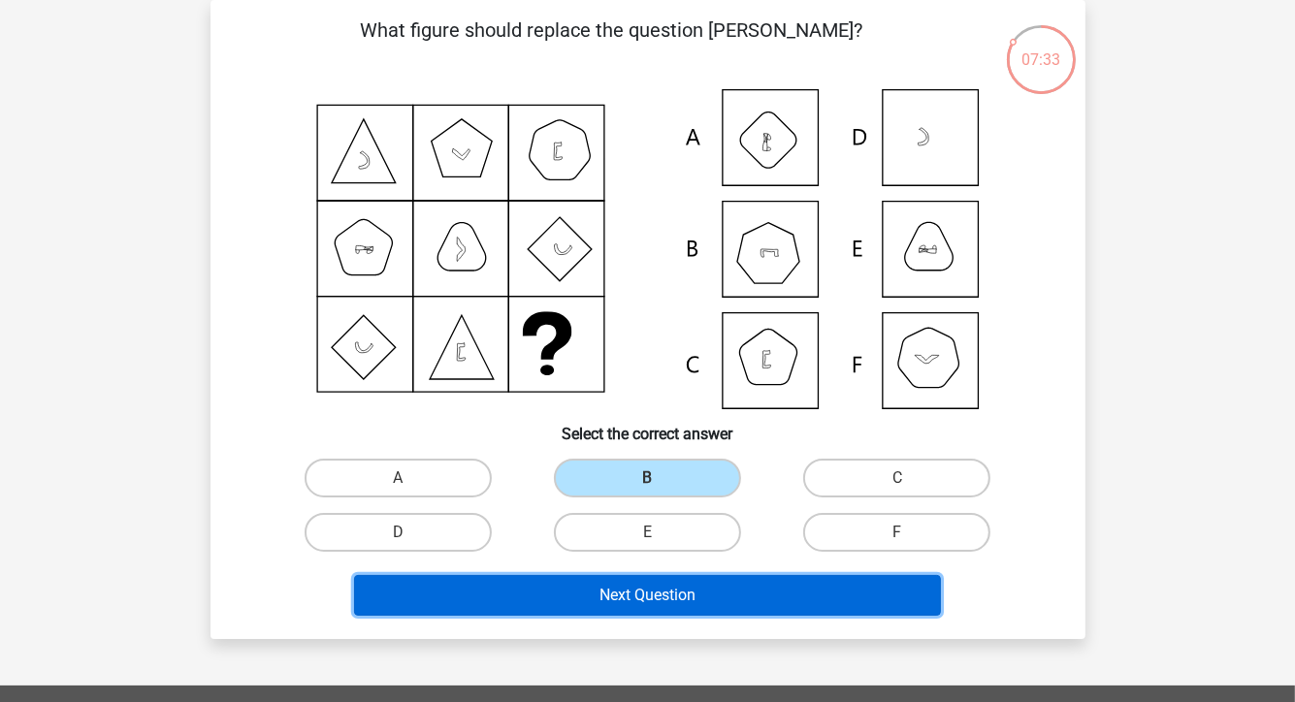
click at [737, 591] on button "Next Question" at bounding box center [647, 595] width 587 height 41
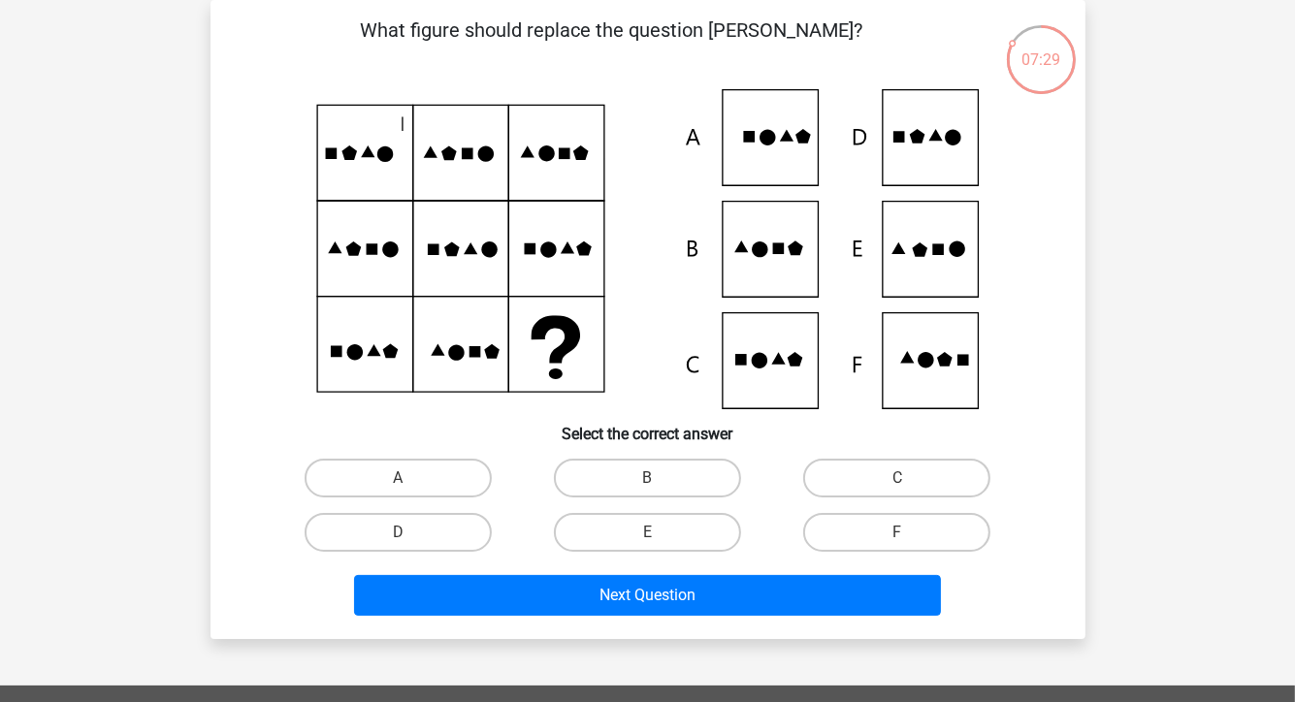
click at [906, 538] on input "F" at bounding box center [904, 539] width 13 height 13
radio input "true"
click at [872, 620] on div "Next Question" at bounding box center [648, 599] width 749 height 49
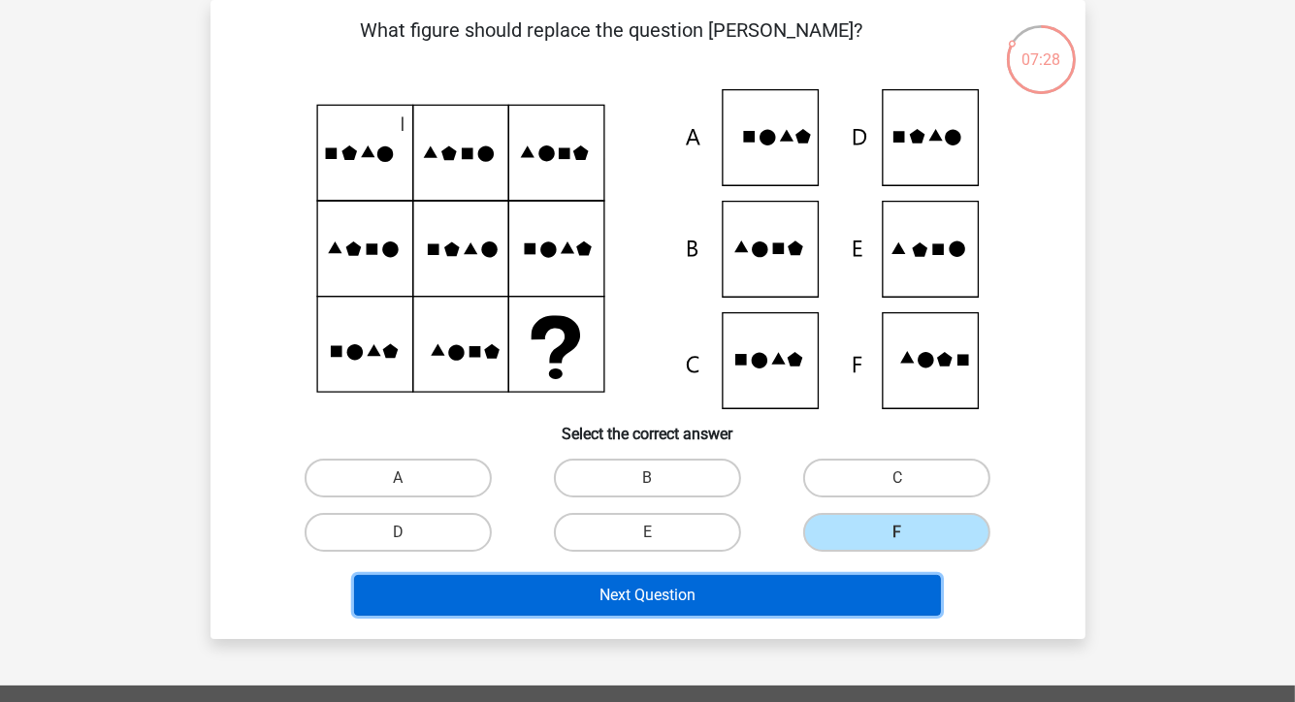
click at [924, 594] on button "Next Question" at bounding box center [647, 595] width 587 height 41
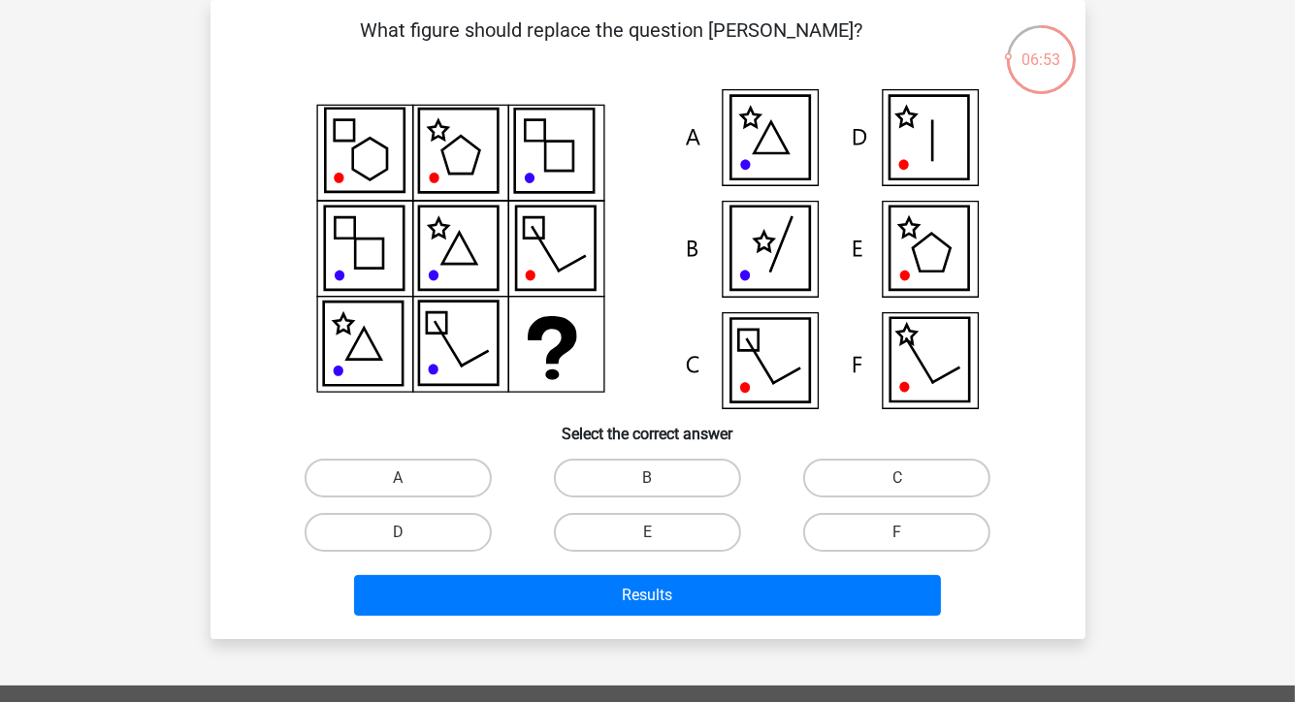
click at [796, 399] on icon at bounding box center [770, 360] width 79 height 83
click at [867, 478] on label "C" at bounding box center [896, 478] width 187 height 39
click at [898, 478] on input "C" at bounding box center [904, 484] width 13 height 13
radio input "true"
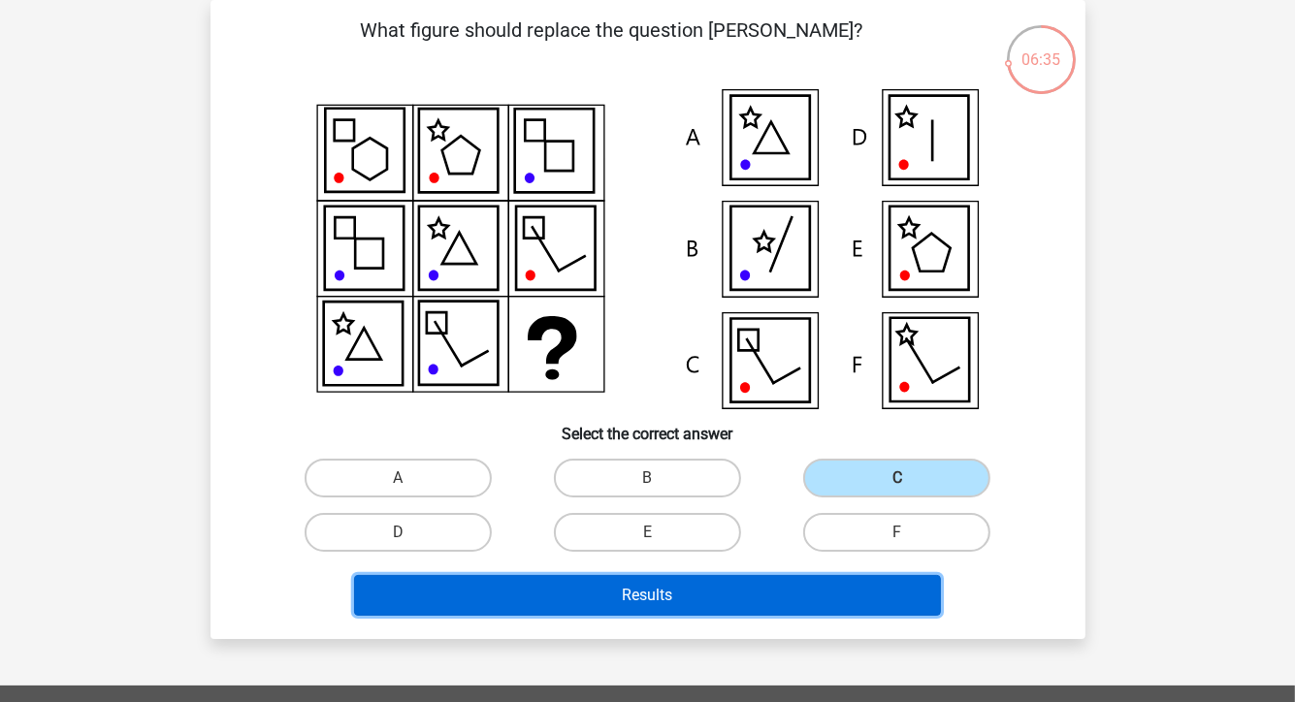
click at [822, 601] on button "Results" at bounding box center [647, 595] width 587 height 41
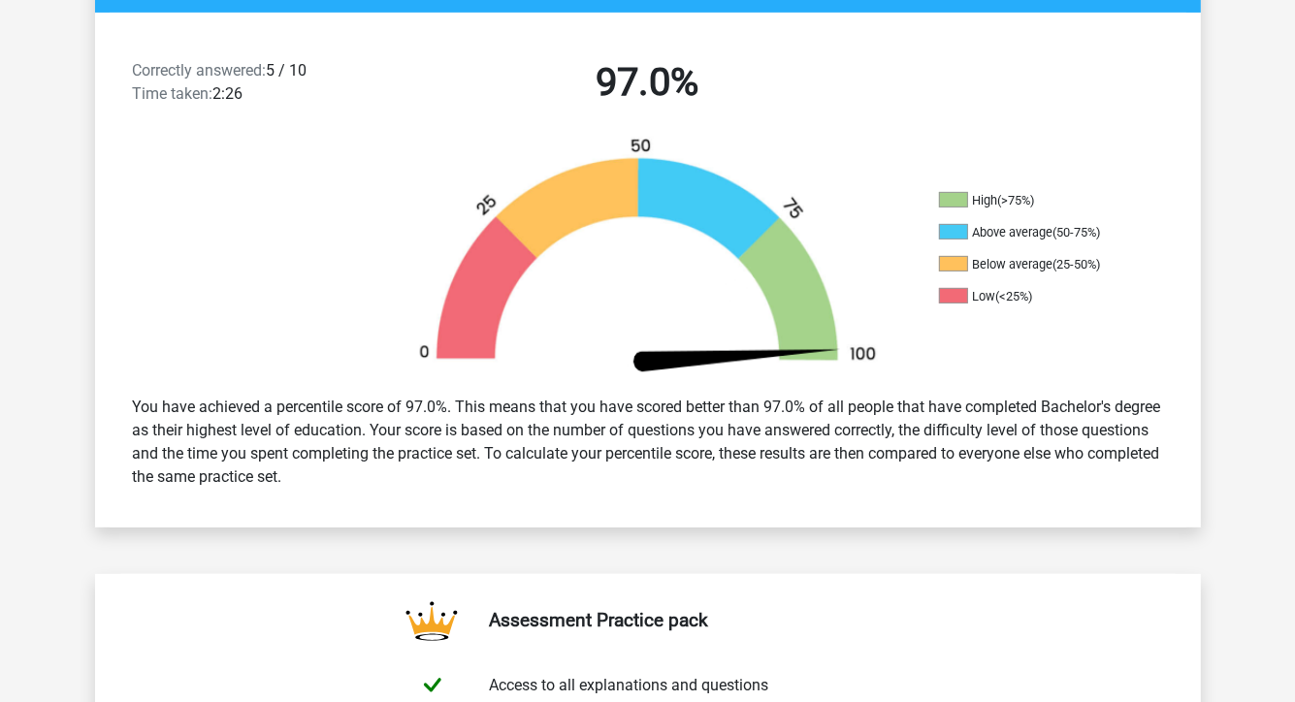
scroll to position [485, 0]
